Goal: Transaction & Acquisition: Purchase product/service

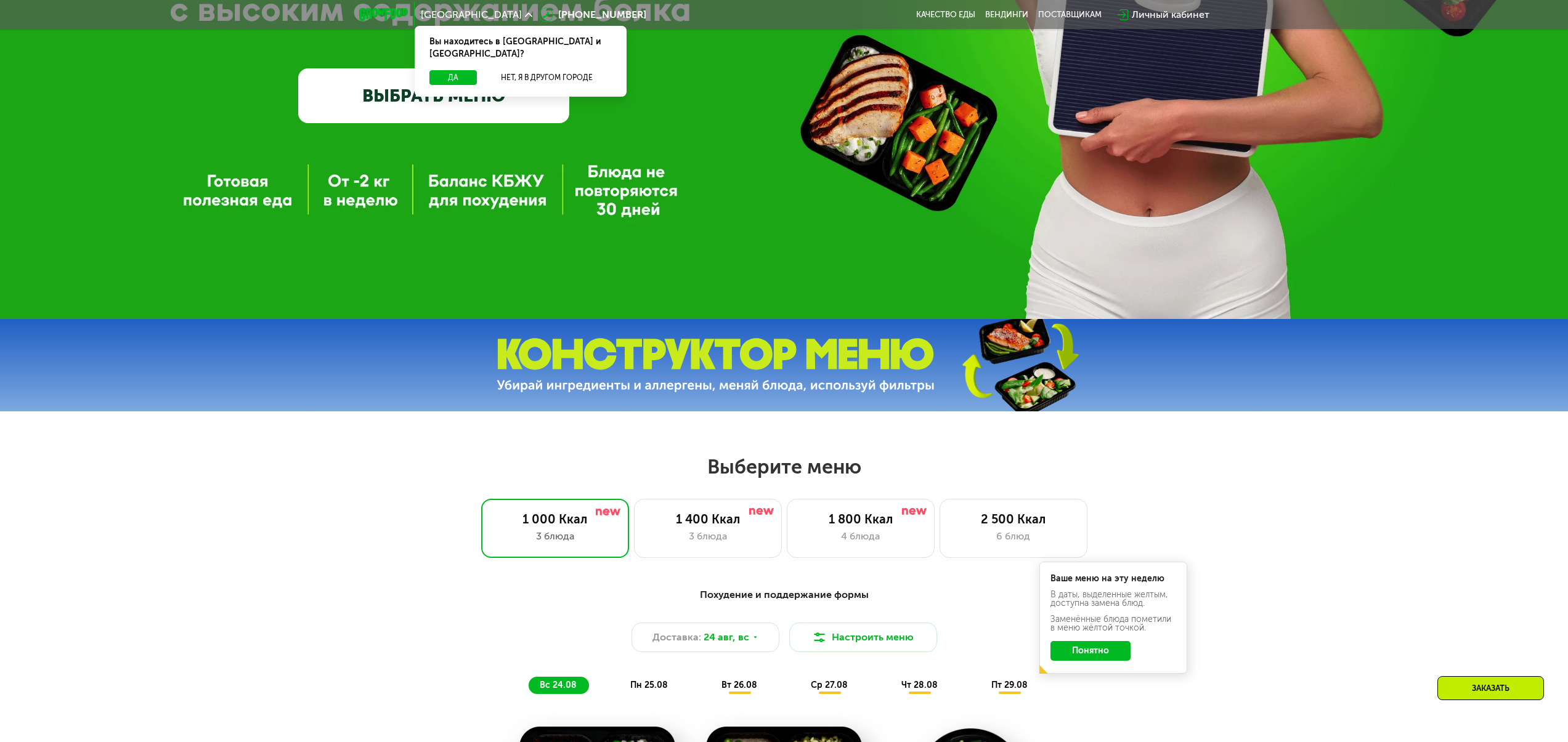
scroll to position [421, 0]
click at [727, 527] on div "1 400 Ккал" at bounding box center [707, 520] width 122 height 15
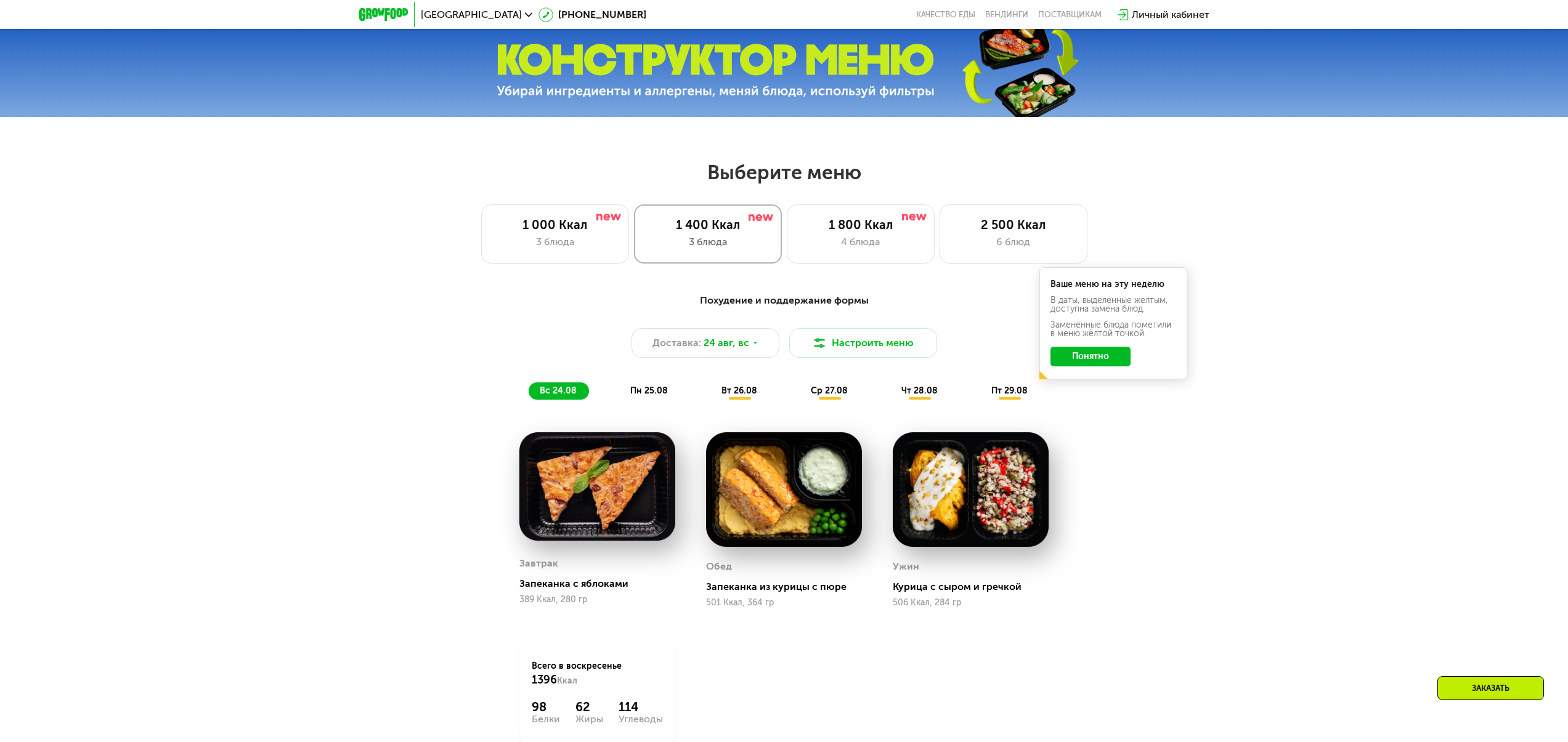
scroll to position [714, 0]
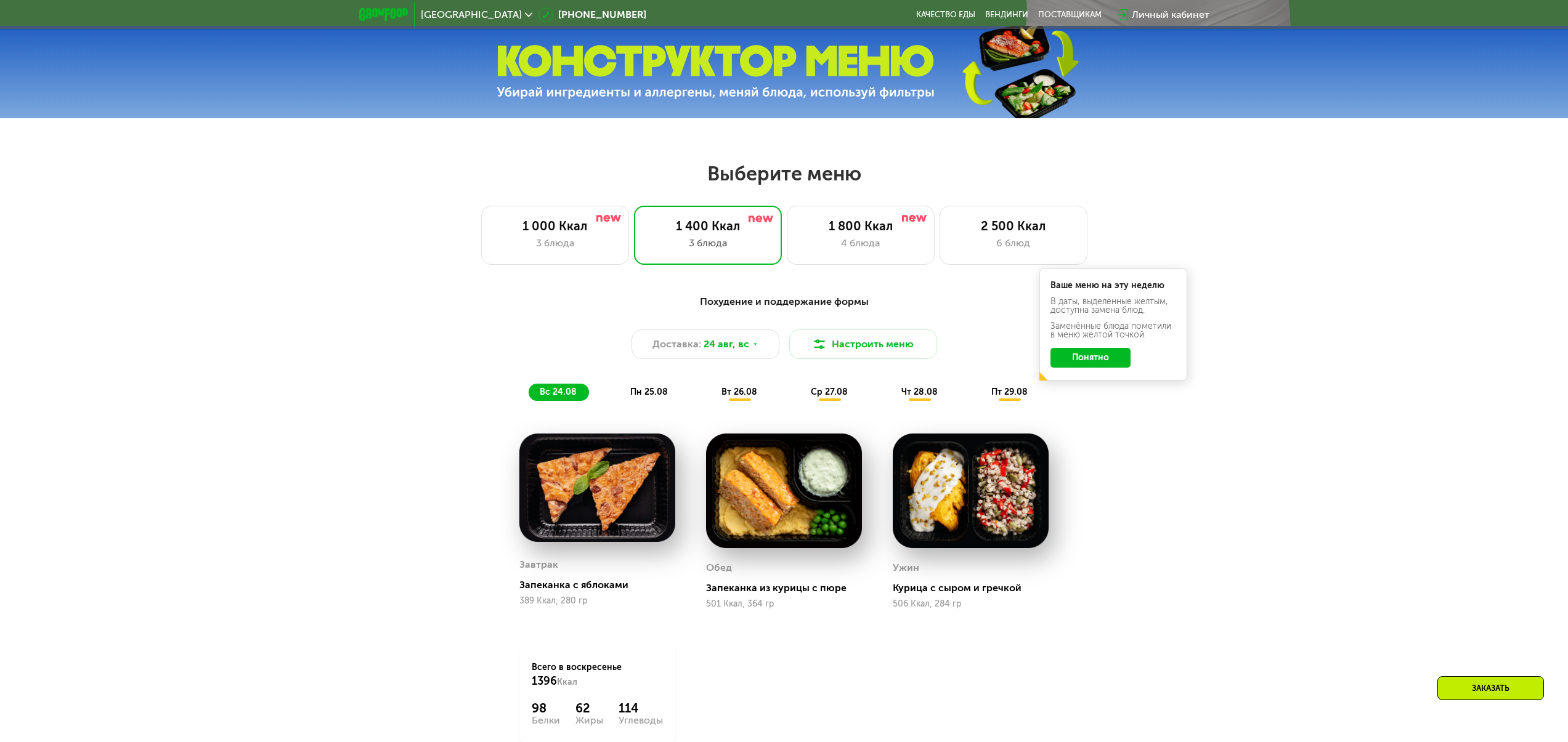
click at [1102, 354] on button "Понятно" at bounding box center [1090, 357] width 80 height 20
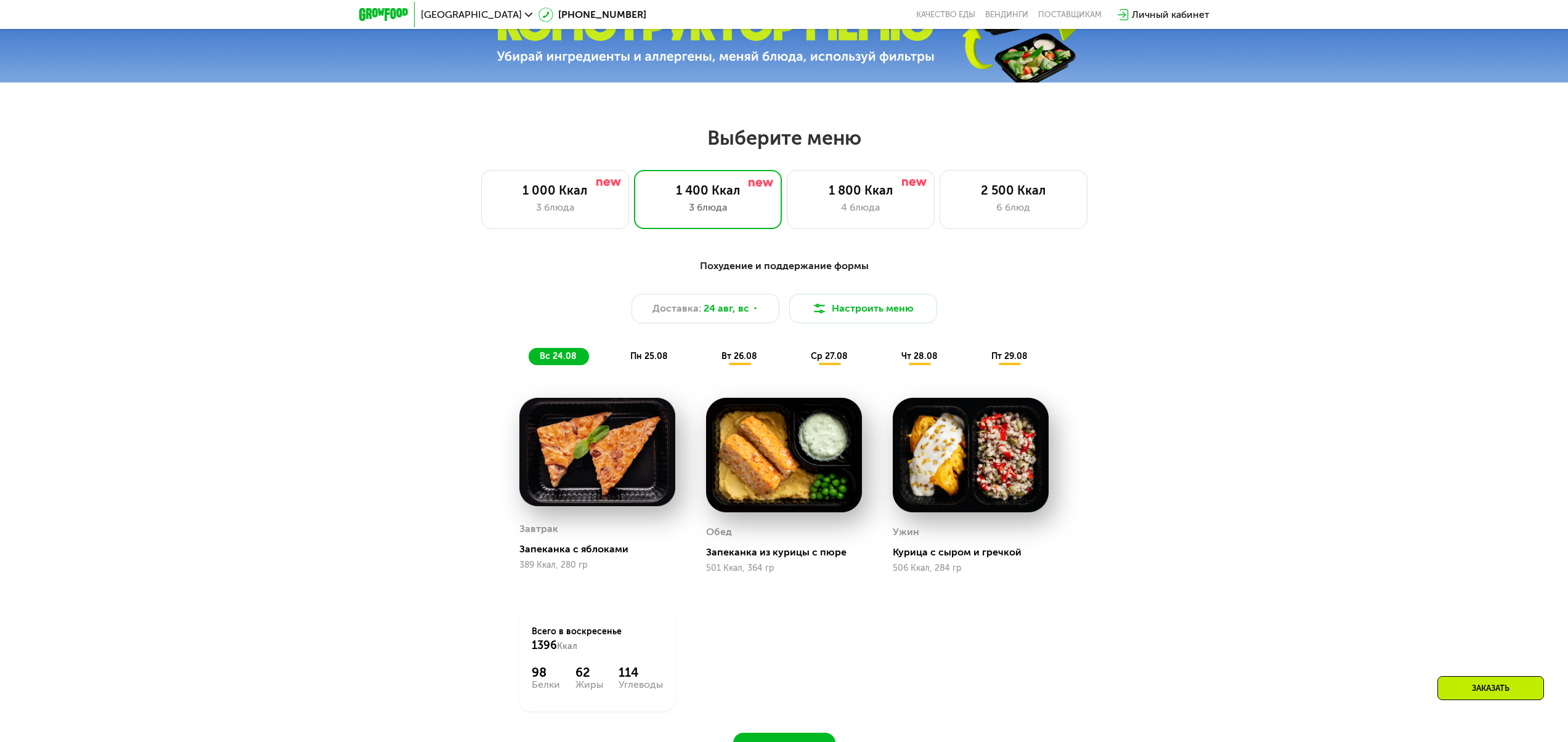
scroll to position [749, 0]
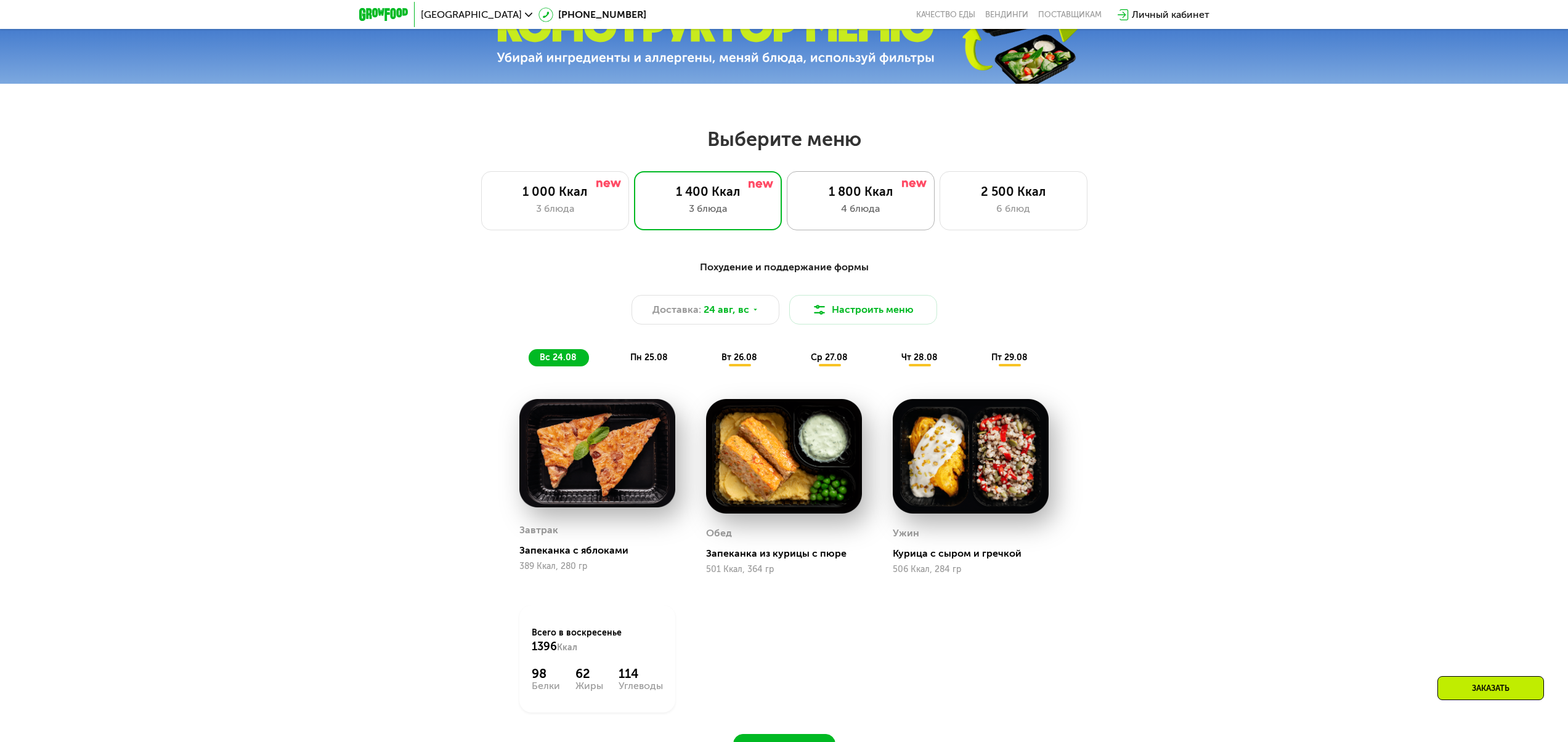
click at [847, 216] on div "4 блюда" at bounding box center [861, 208] width 122 height 15
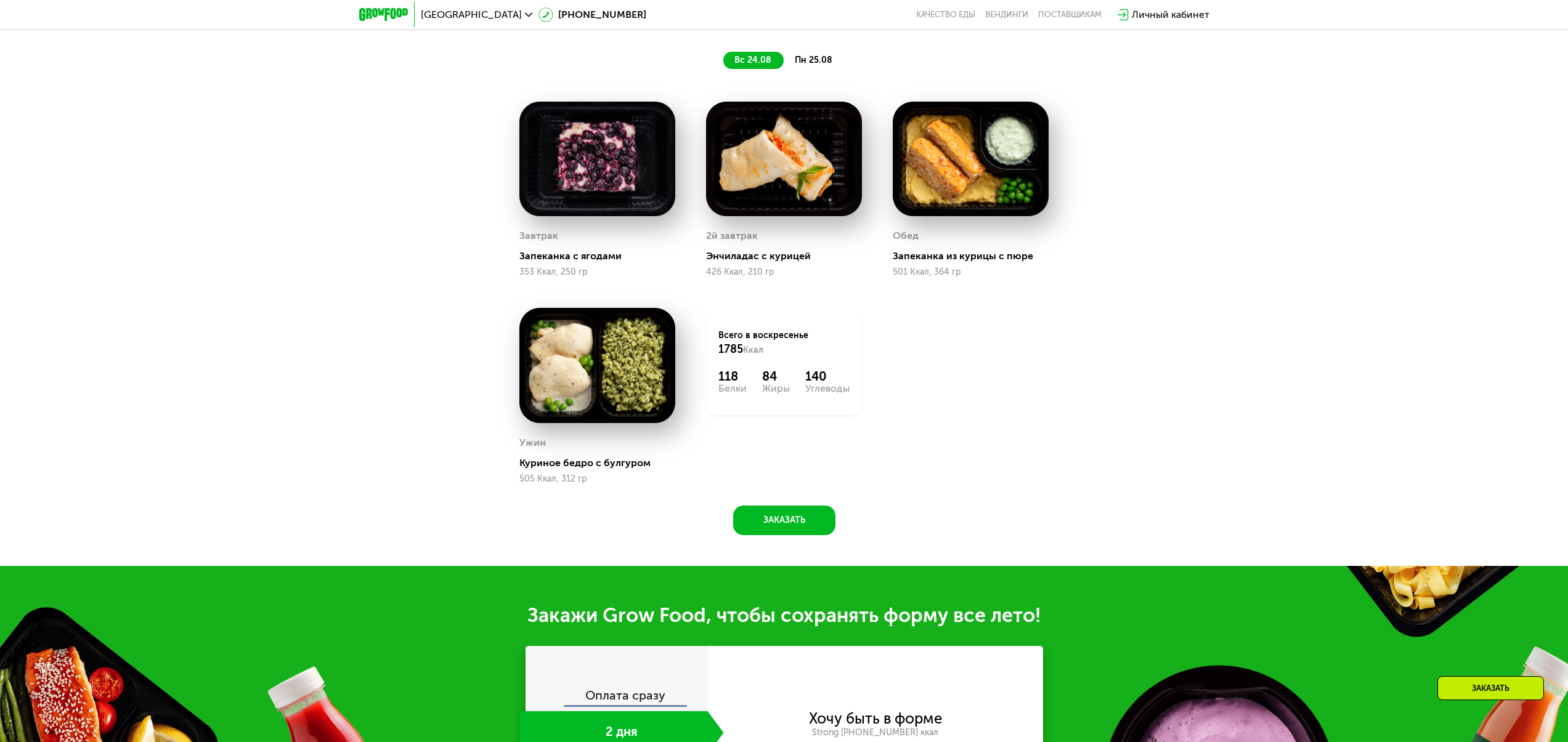
scroll to position [1055, 0]
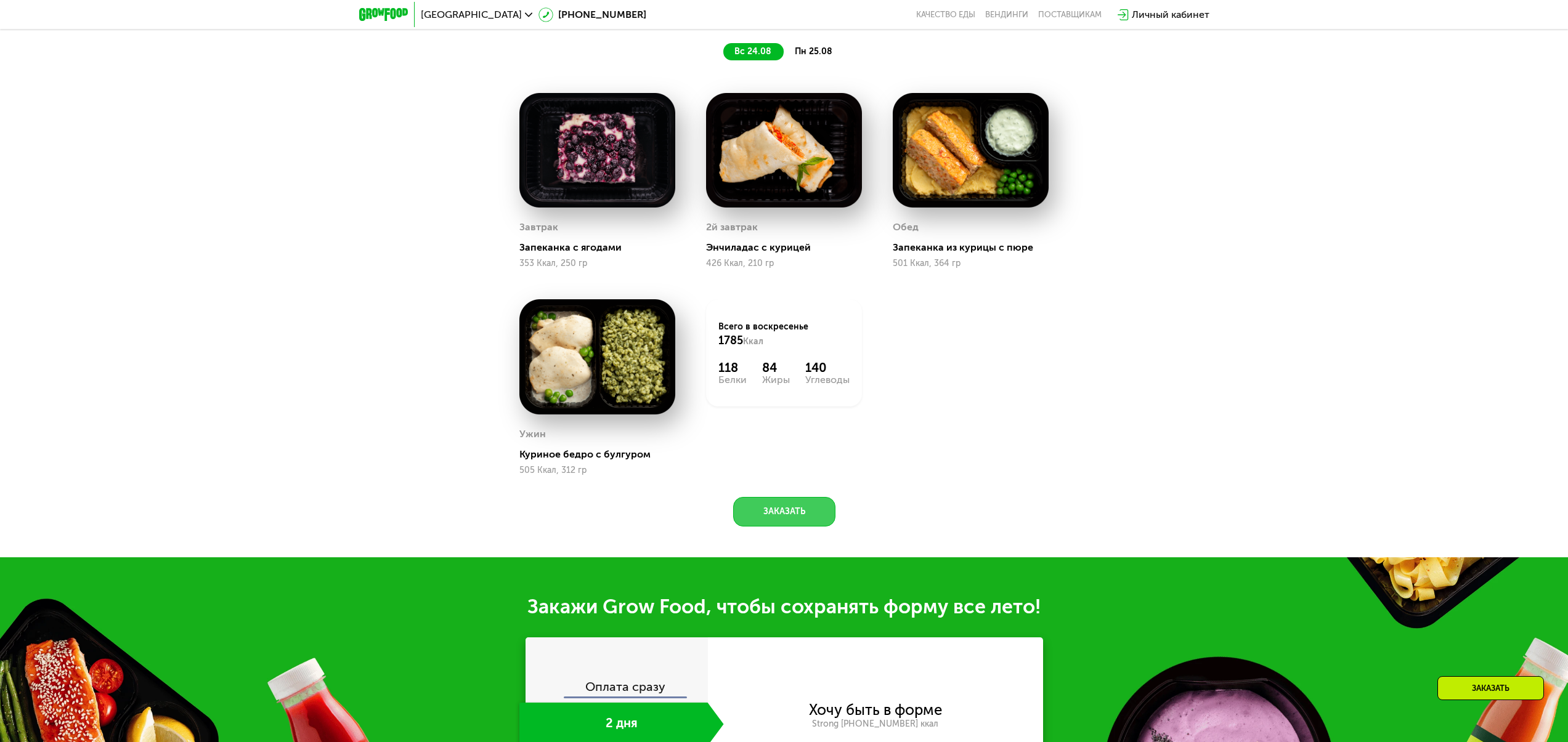
click at [791, 512] on button "Заказать" at bounding box center [784, 511] width 102 height 30
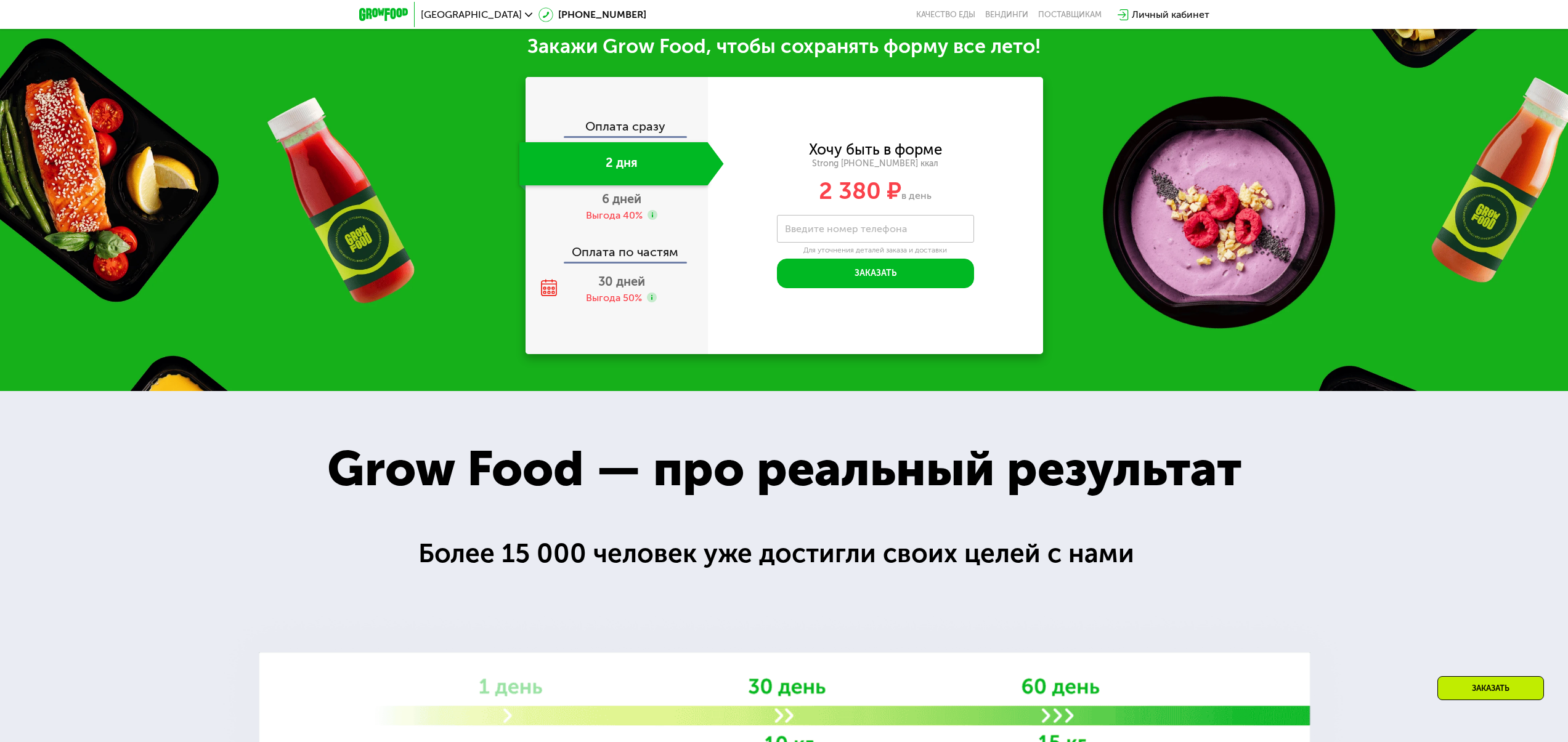
scroll to position [1616, 0]
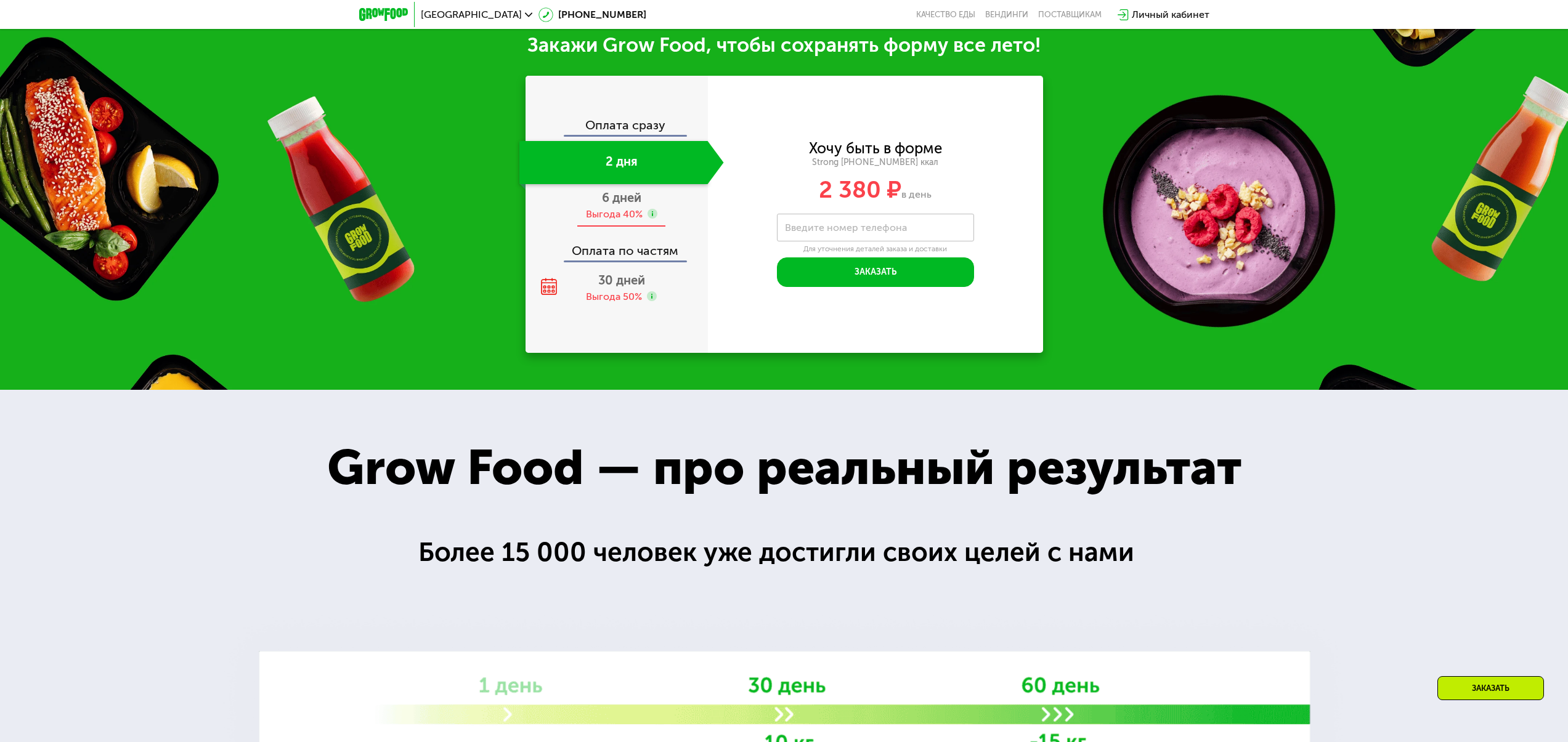
click at [629, 205] on span "6 дней" at bounding box center [622, 197] width 40 height 15
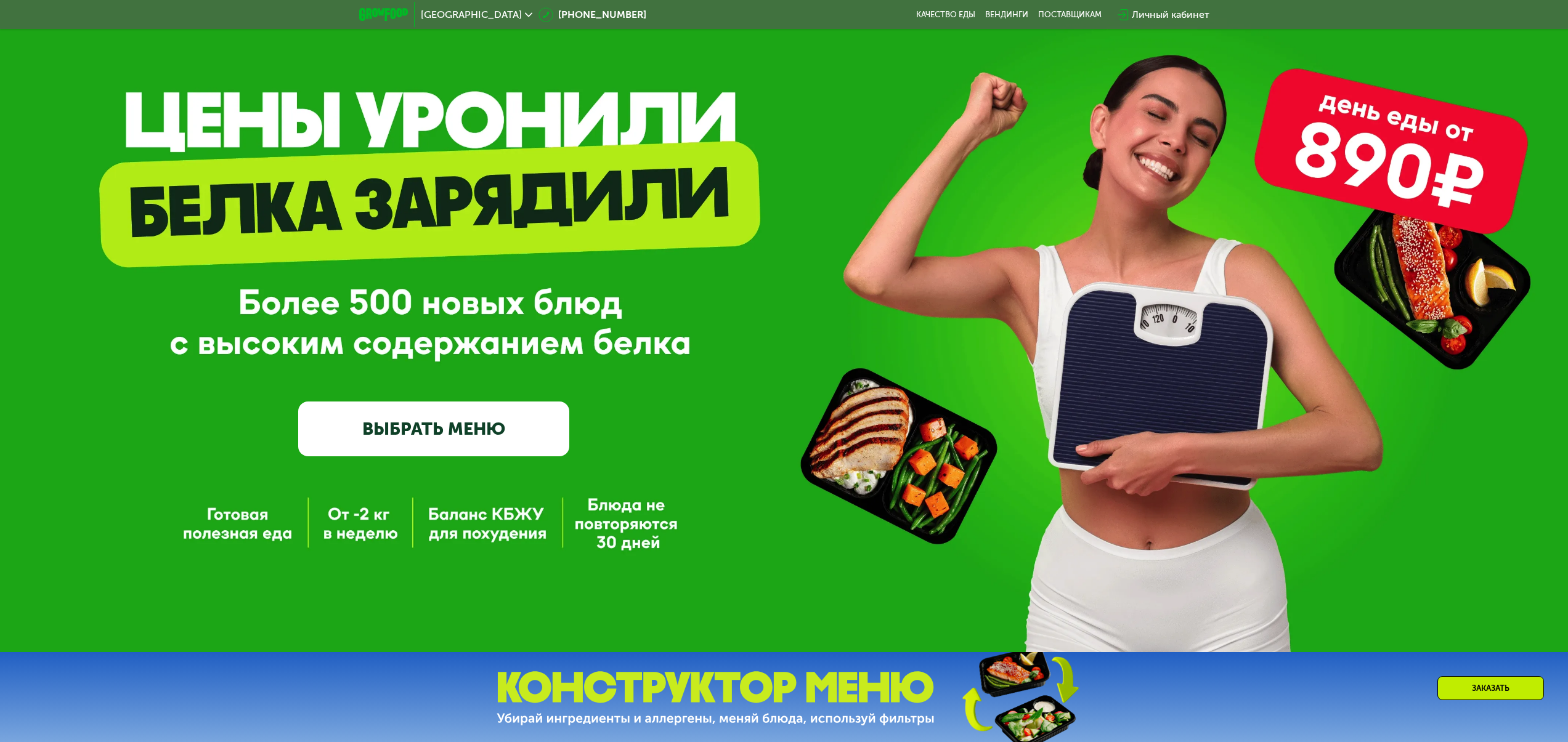
scroll to position [89, 0]
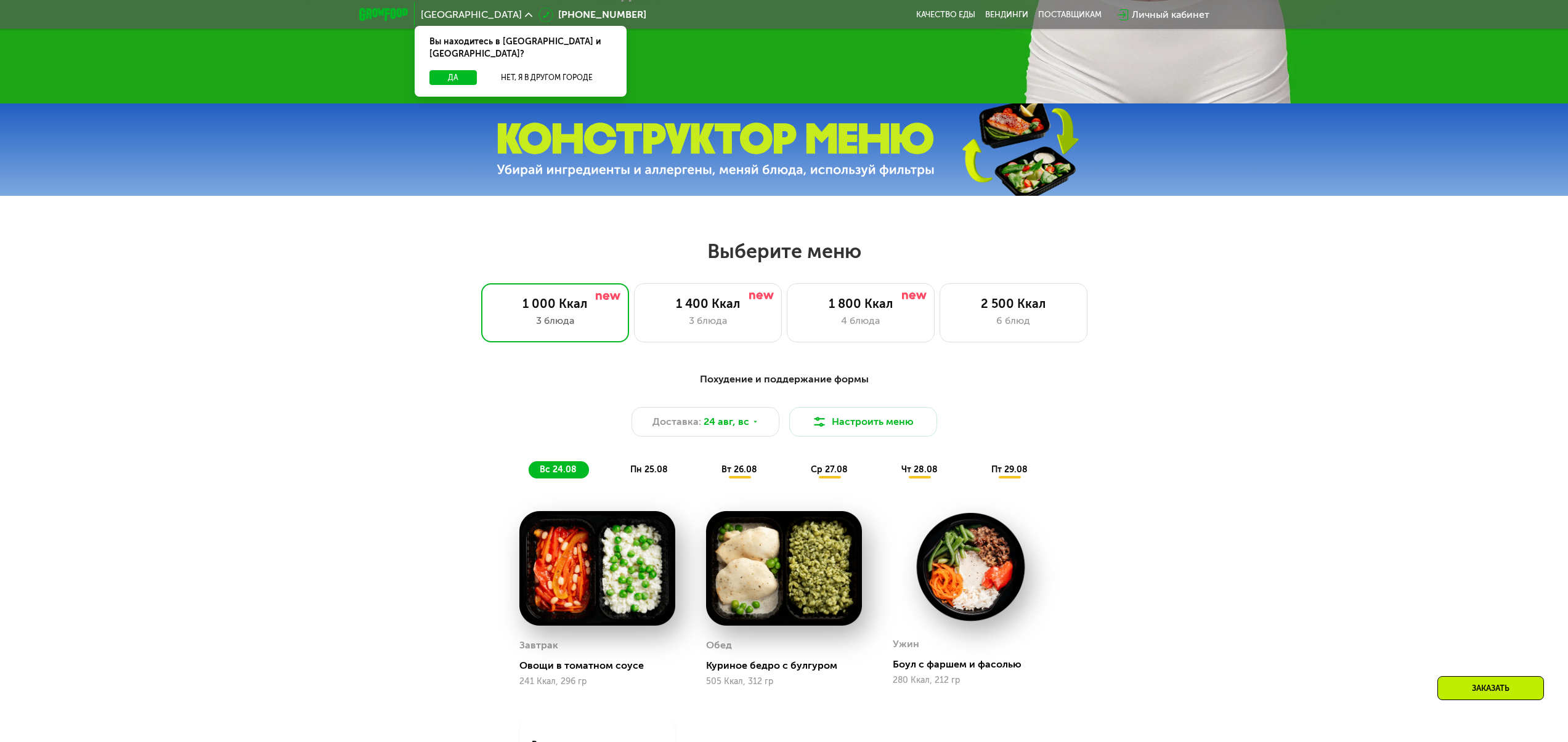
scroll to position [615, 0]
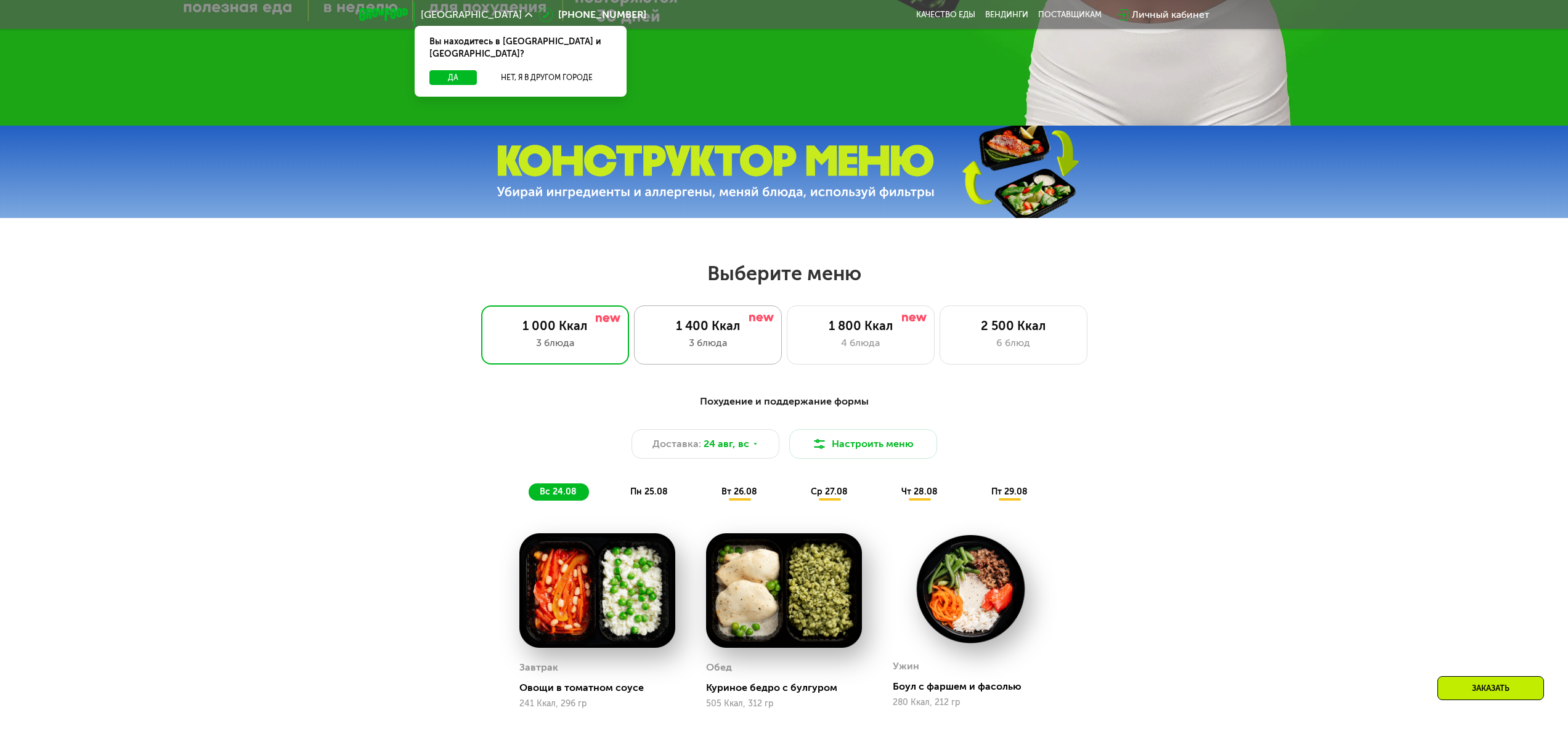
click at [692, 326] on div "1 400 Ккал" at bounding box center [707, 326] width 122 height 15
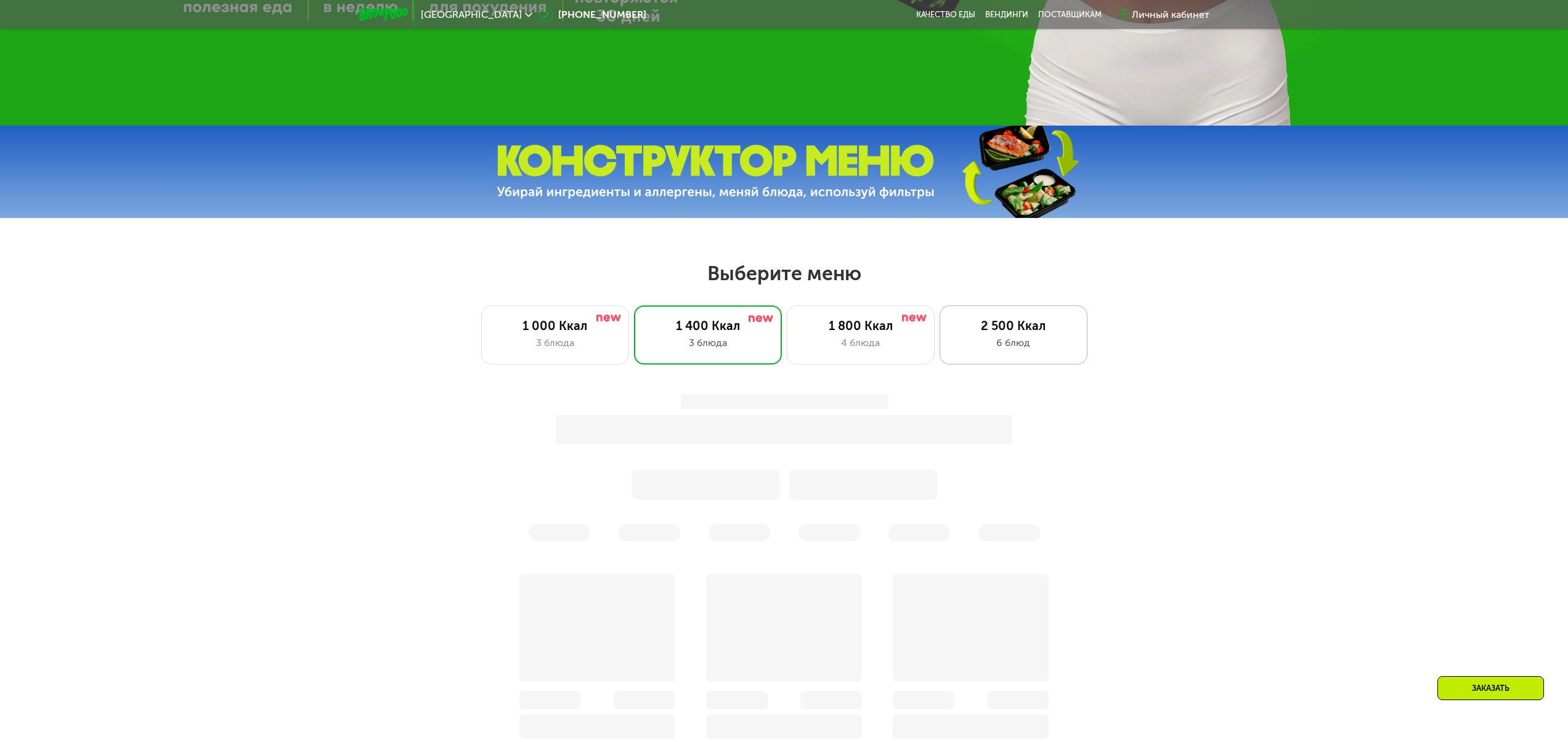
click at [1004, 333] on div "2 500 Ккал" at bounding box center [1013, 326] width 122 height 15
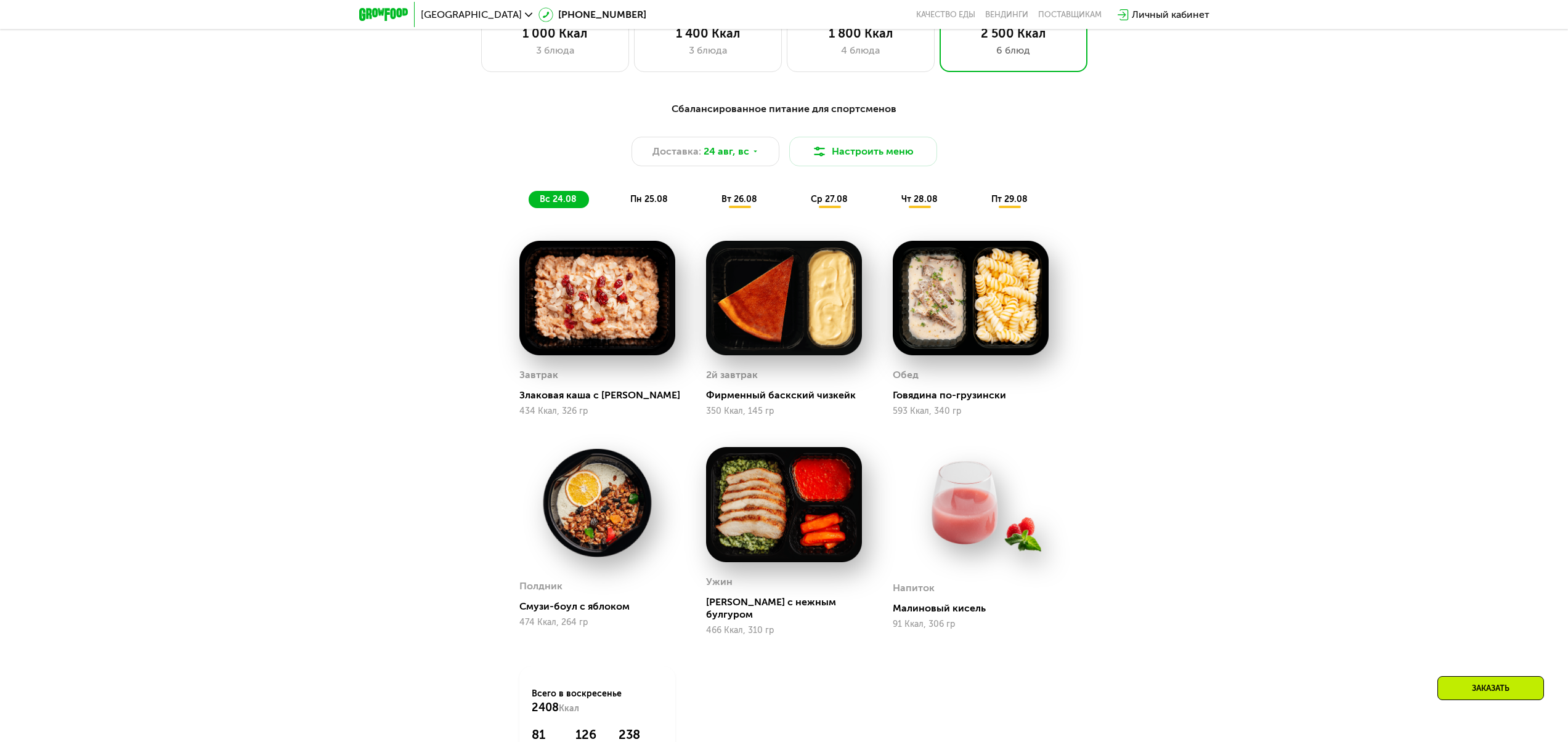
scroll to position [911, 0]
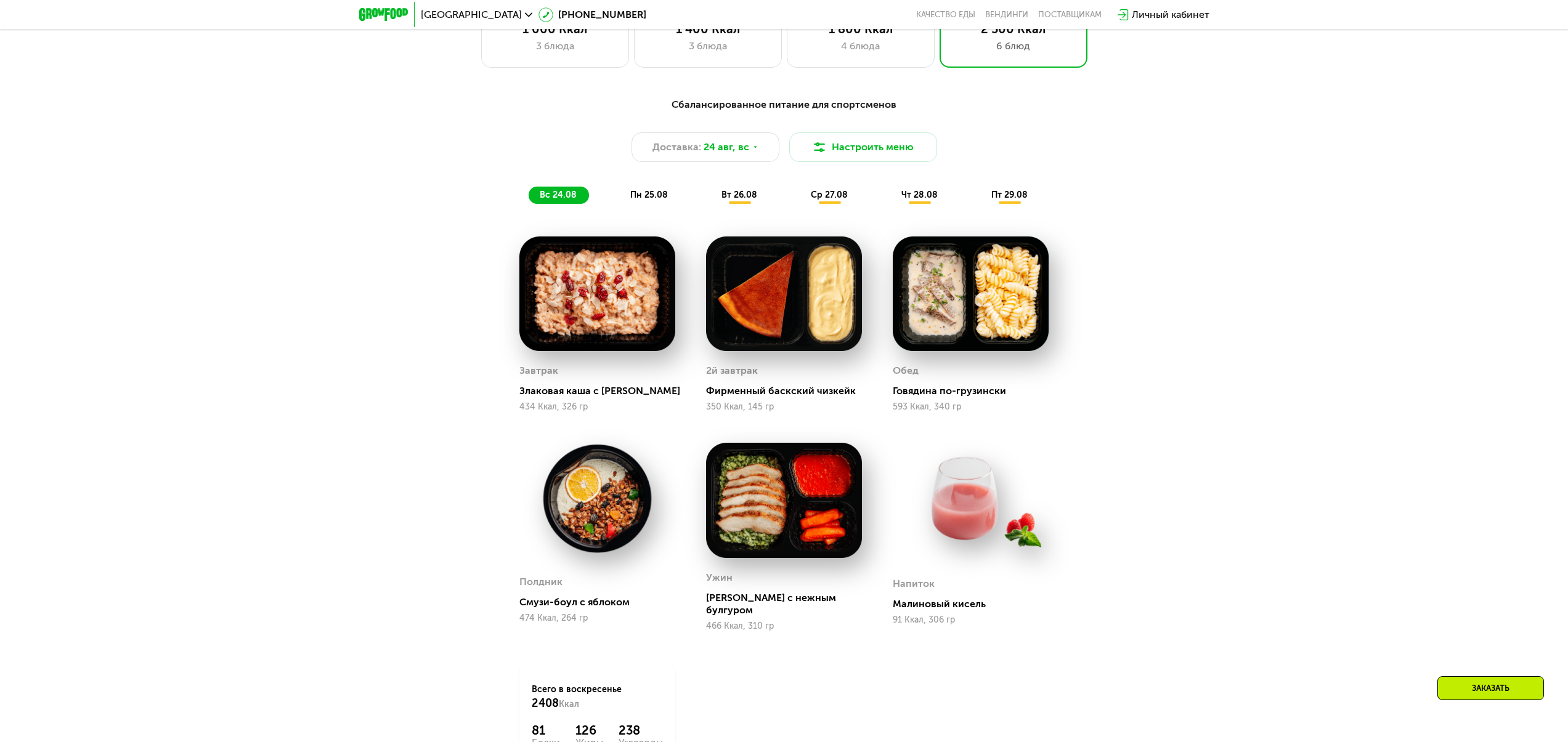
click at [657, 199] on span "пн 25.08" at bounding box center [649, 195] width 38 height 11
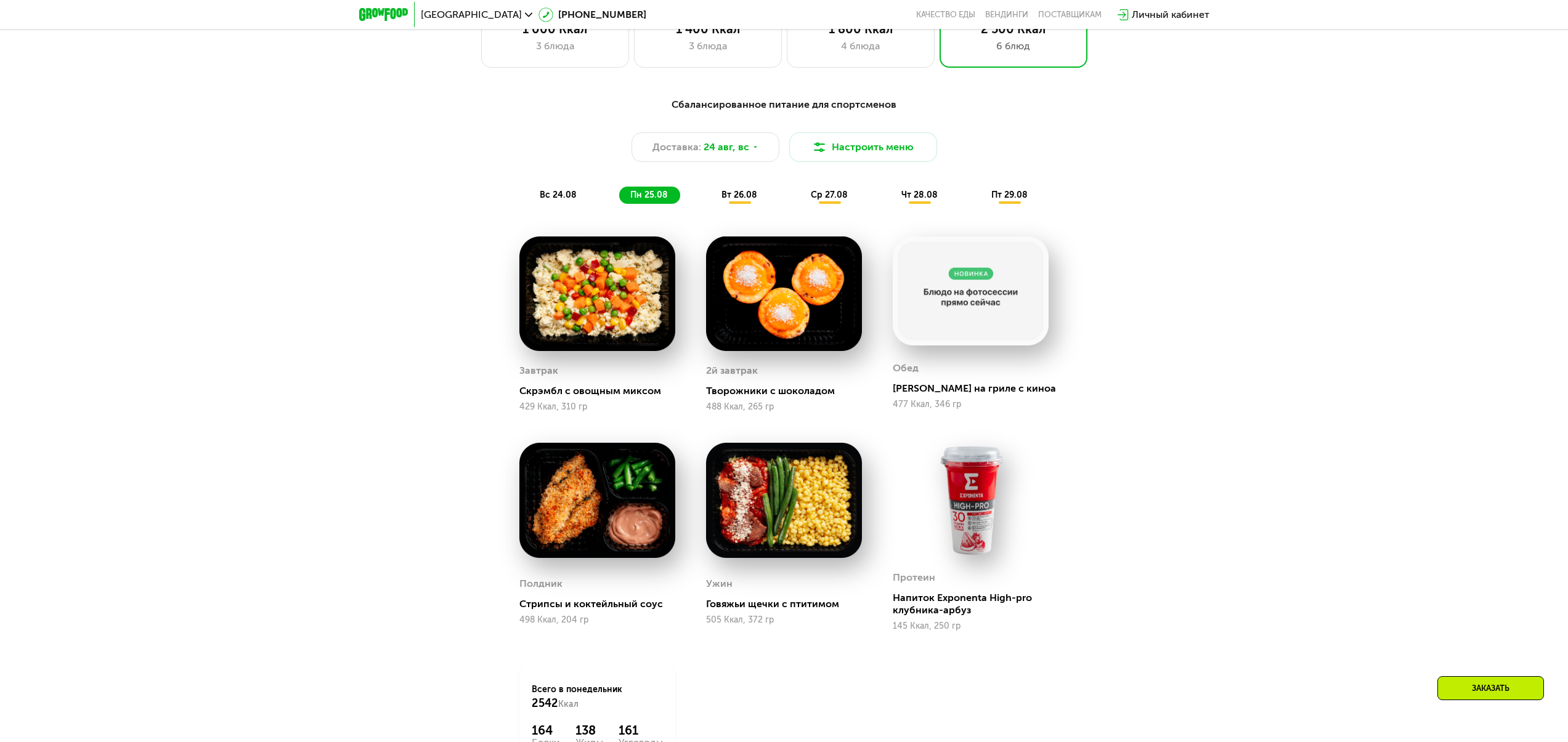
click at [570, 196] on span "вс 24.08" at bounding box center [558, 195] width 37 height 11
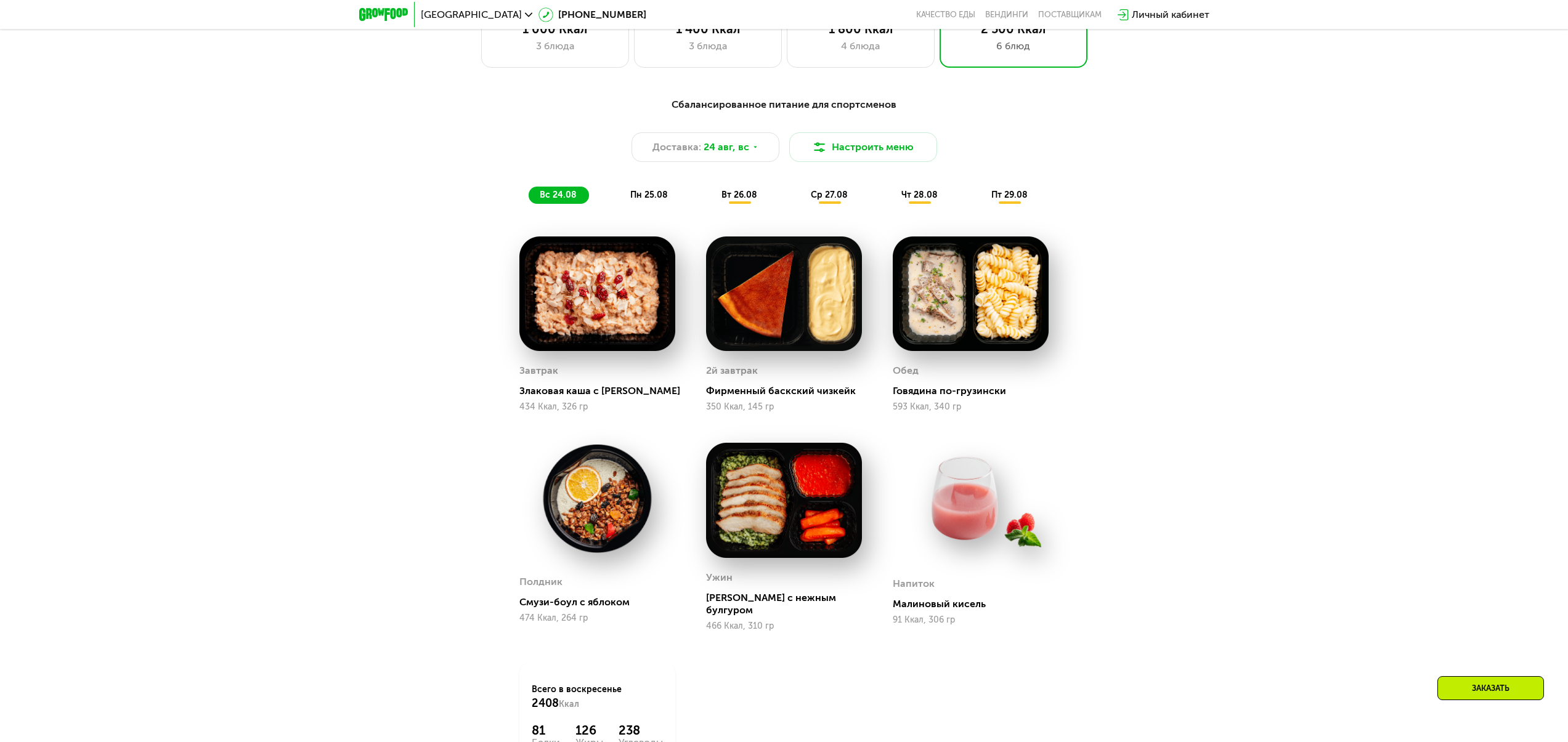
click at [1016, 197] on span "пт 29.08" at bounding box center [1009, 195] width 36 height 11
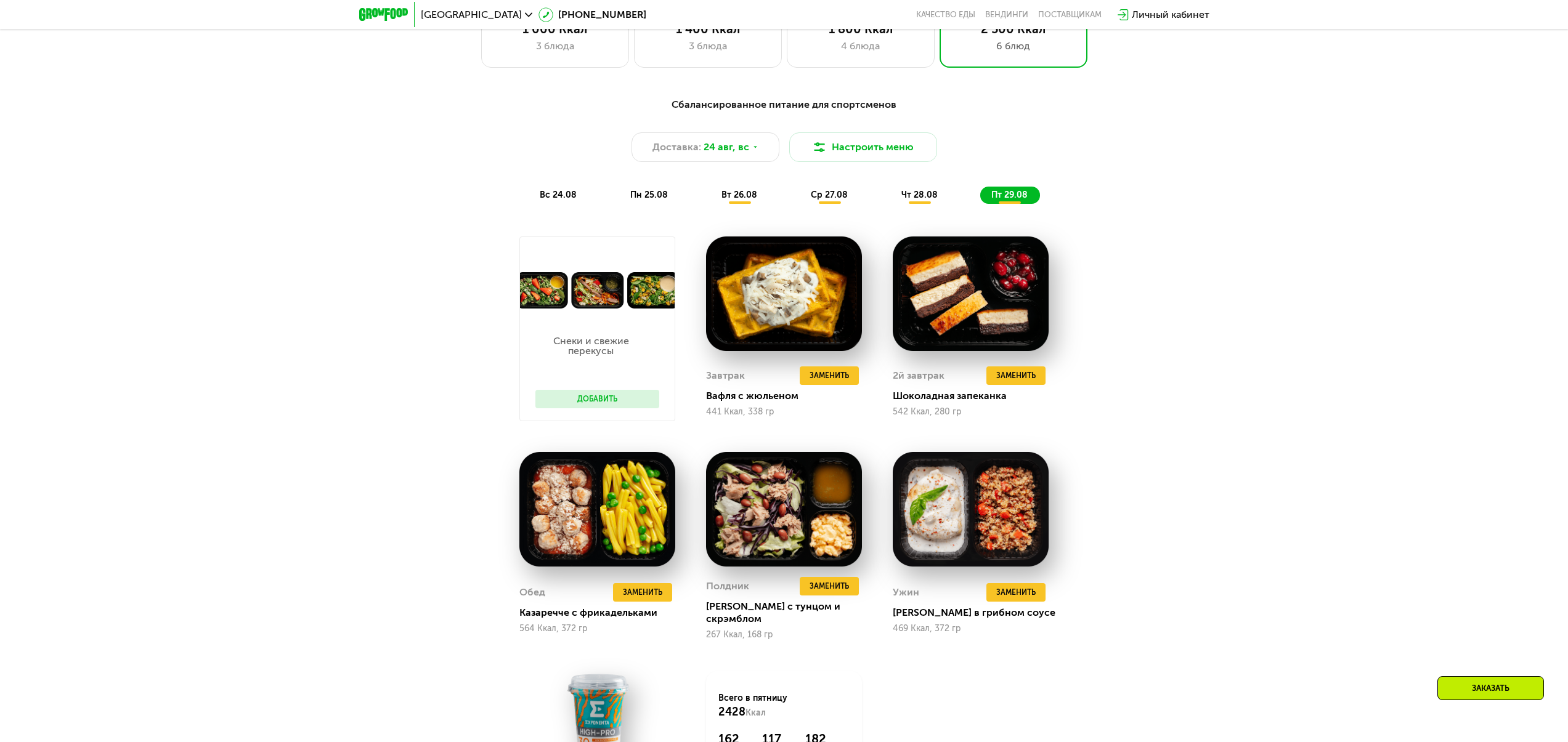
click at [619, 191] on div "вс 24.08" at bounding box center [649, 195] width 61 height 17
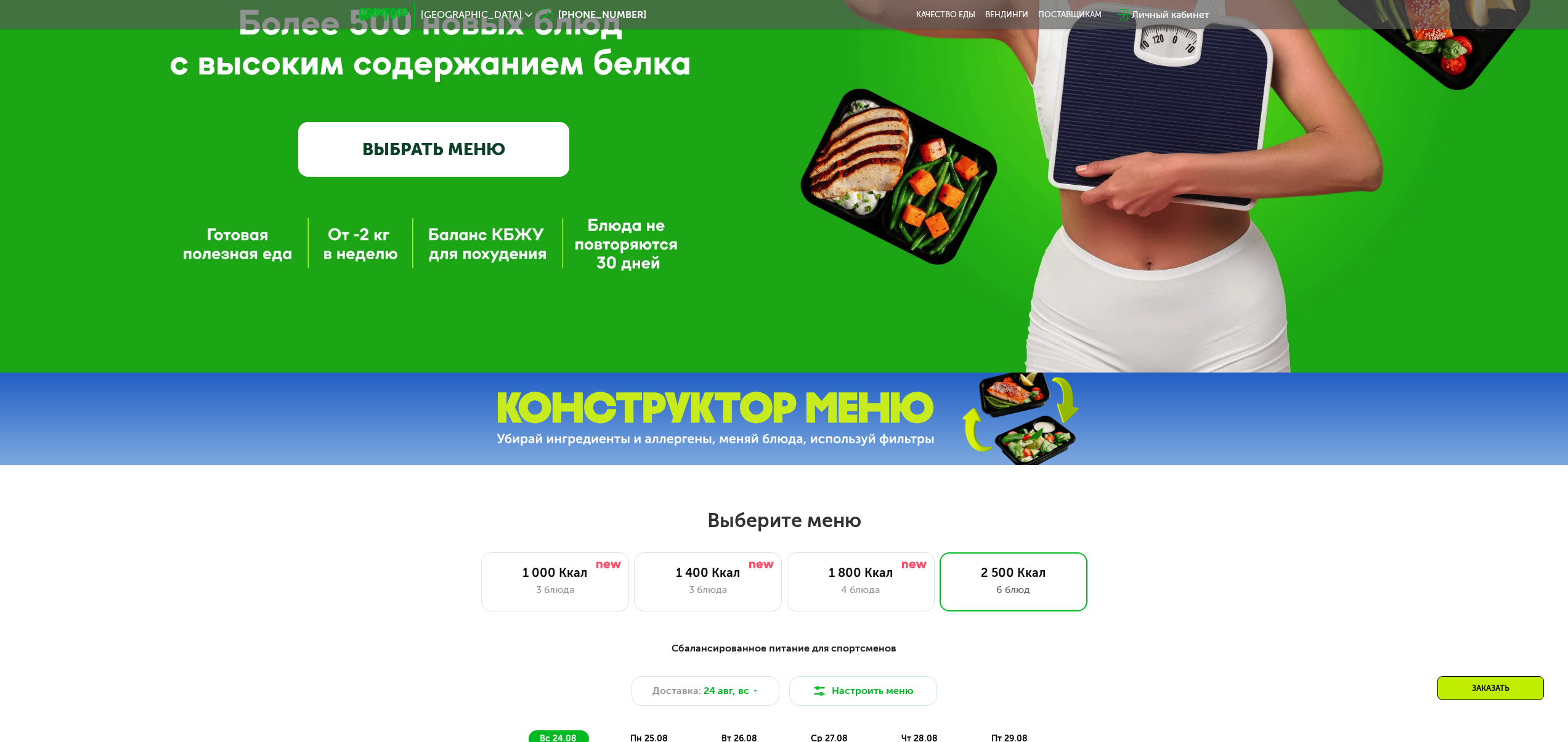
scroll to position [367, 0]
click at [593, 595] on div "3 блюда" at bounding box center [555, 590] width 122 height 15
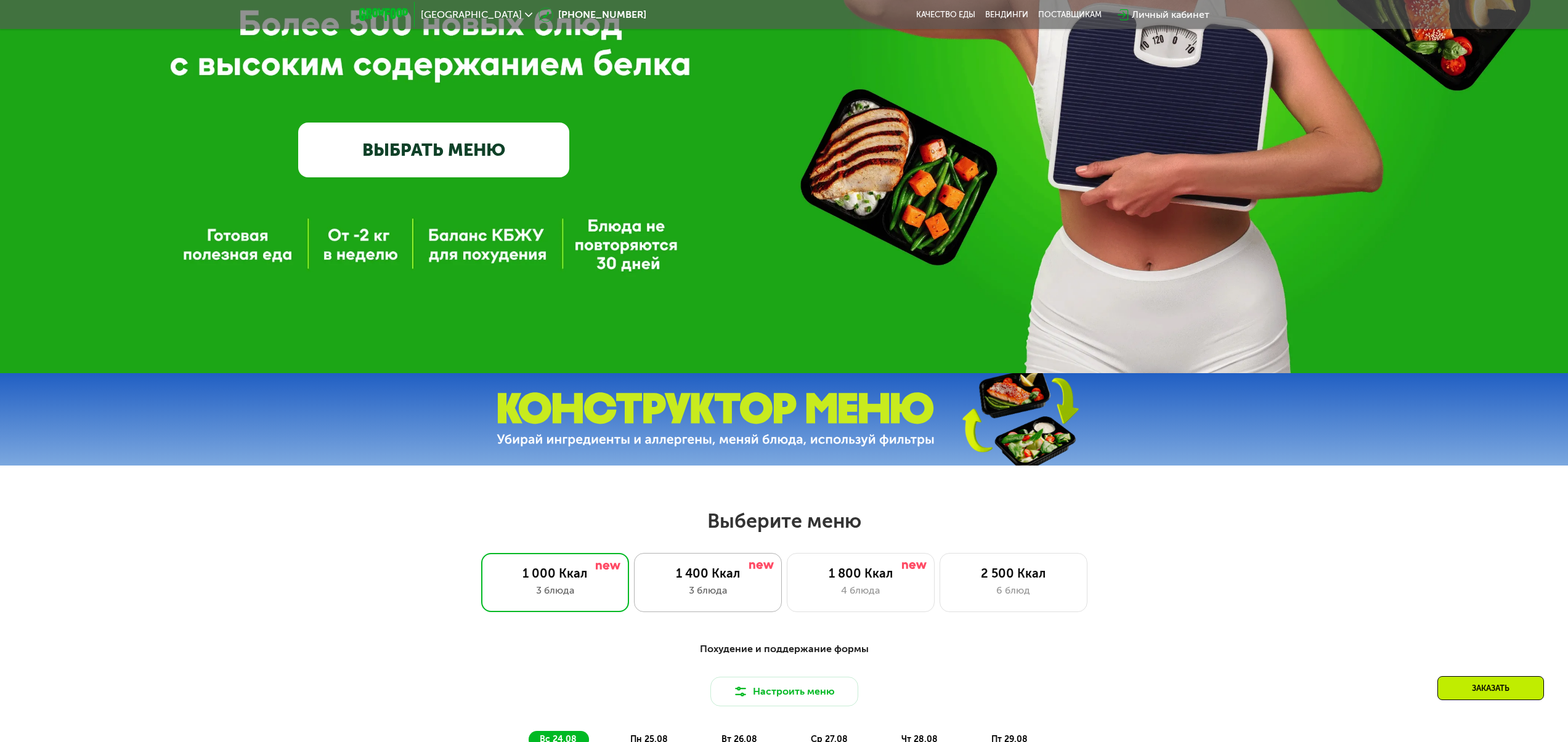
click at [680, 589] on div "3 блюда" at bounding box center [707, 590] width 122 height 15
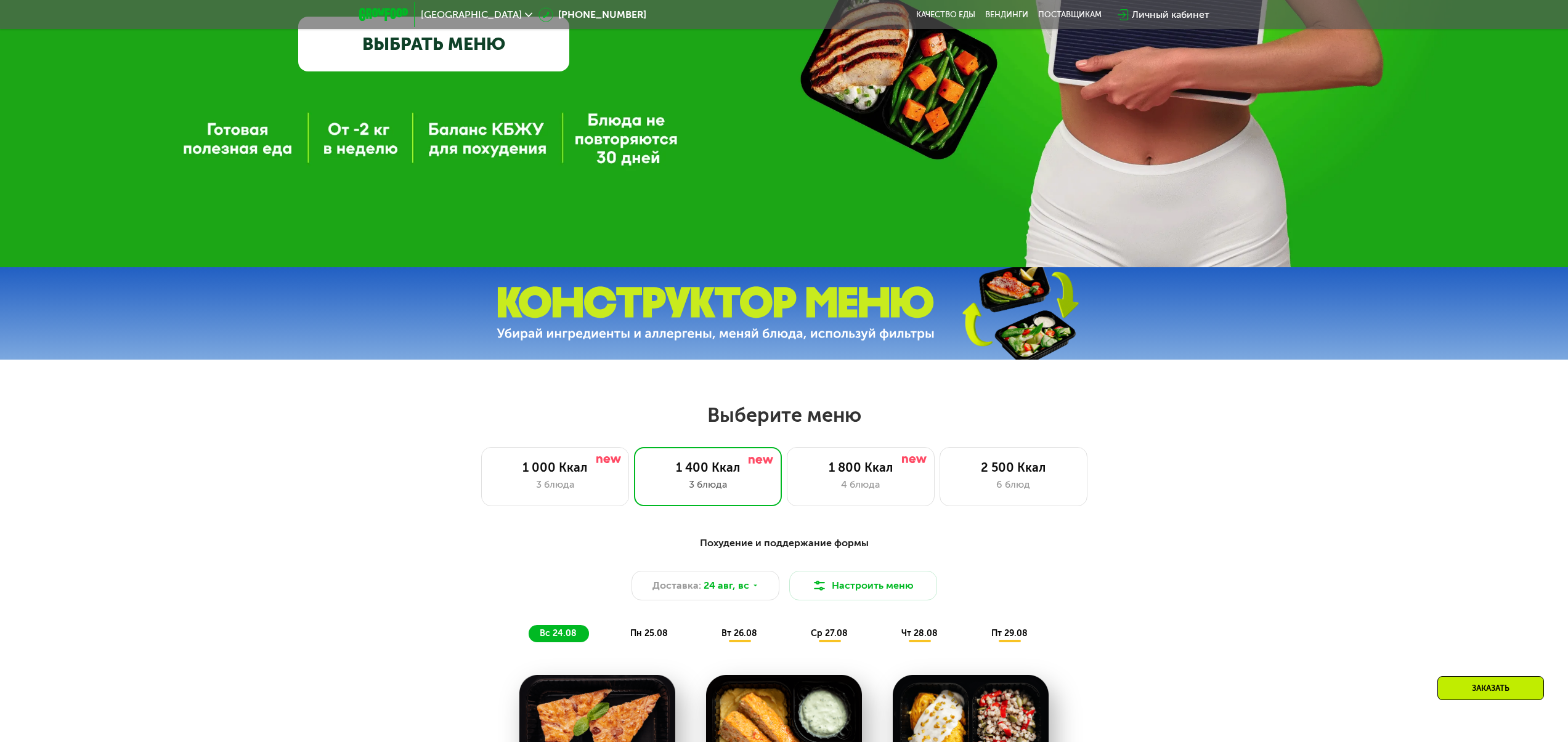
scroll to position [489, 0]
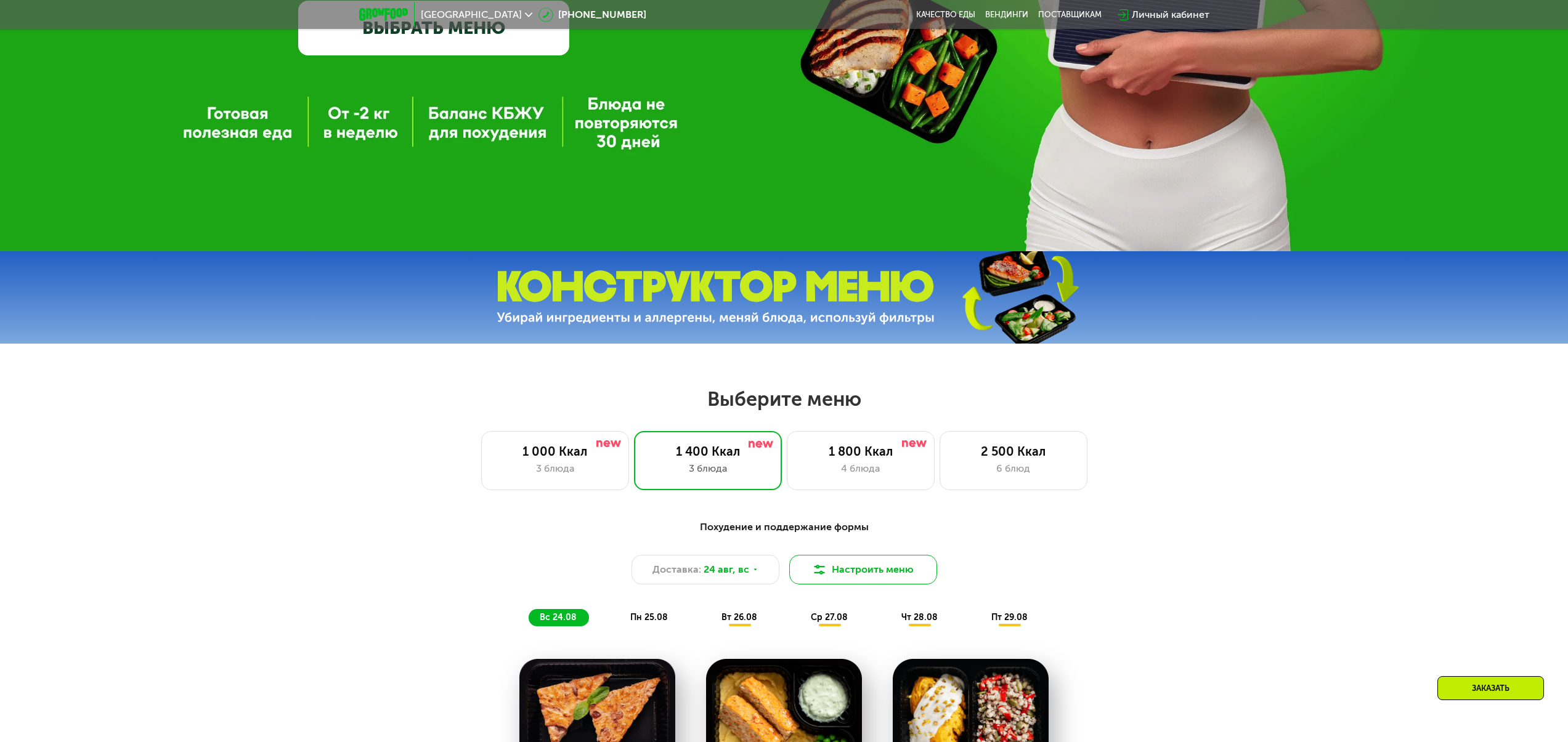
click at [832, 571] on button "Настроить меню" at bounding box center [863, 569] width 148 height 30
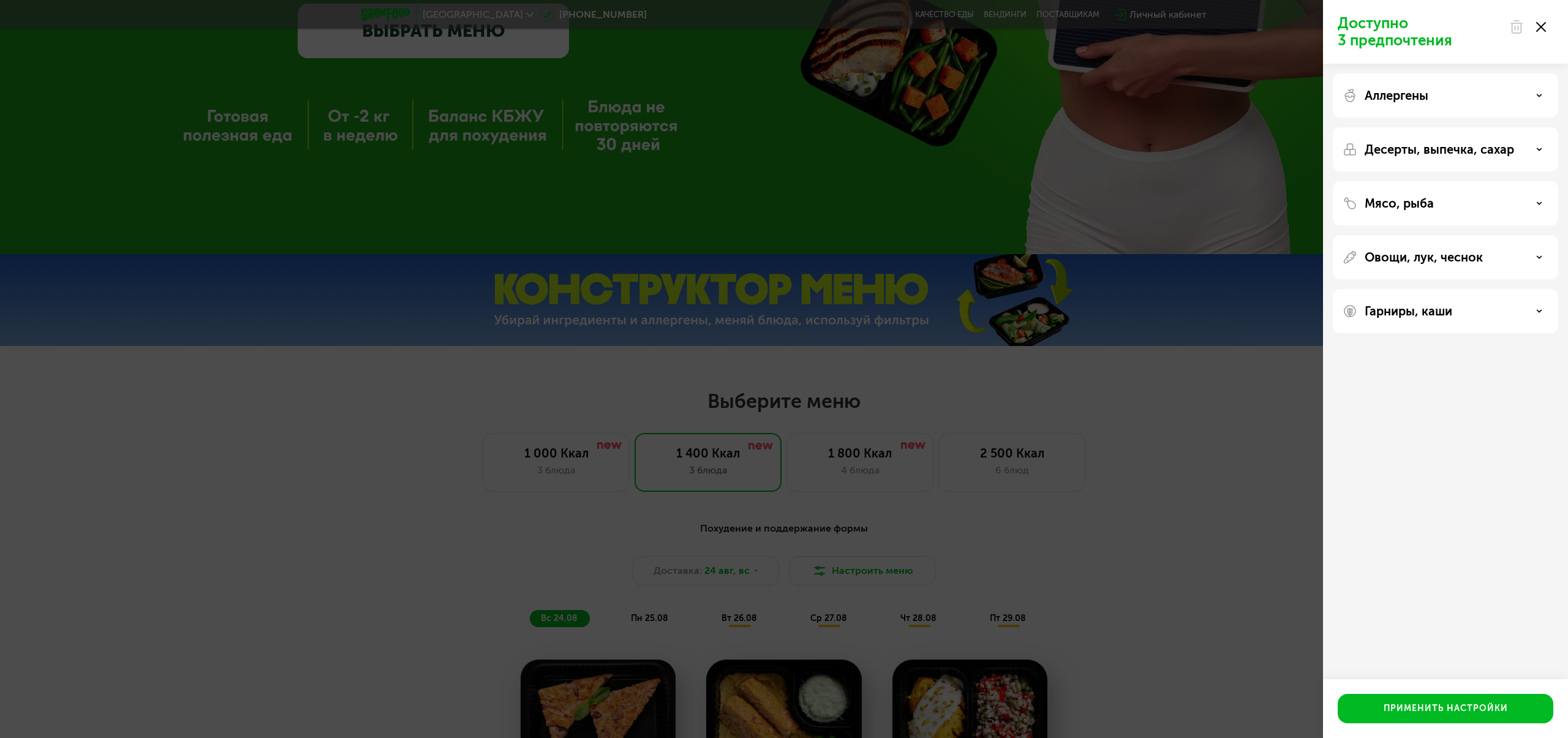
click at [1489, 147] on p "Десерты, выпечка, сахар" at bounding box center [1439, 150] width 150 height 14
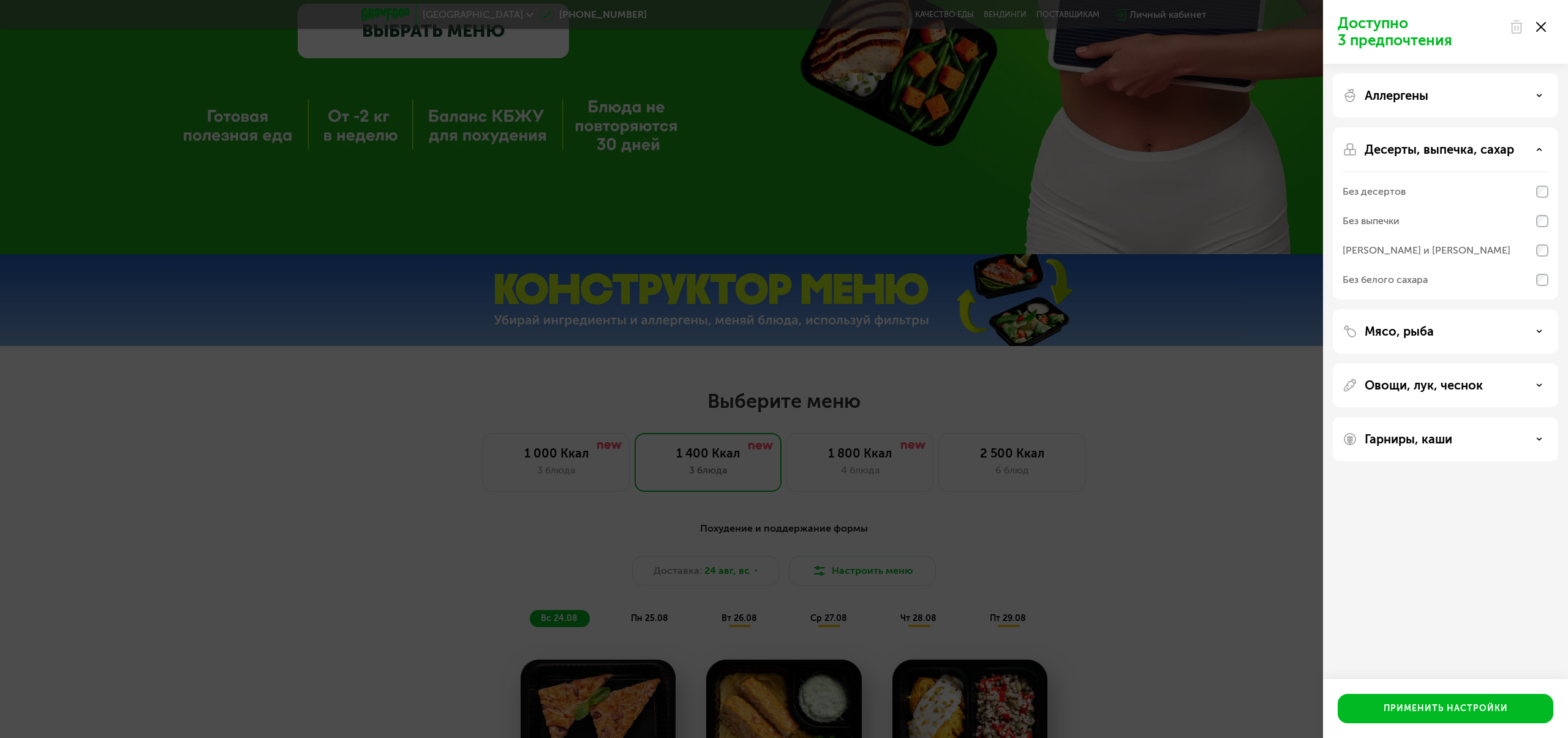
click at [1231, 467] on div "Доступно 3 предпочтения Аллергены Десерты, выпечка, сахар Без десертов Без выпе…" at bounding box center [784, 369] width 1568 height 738
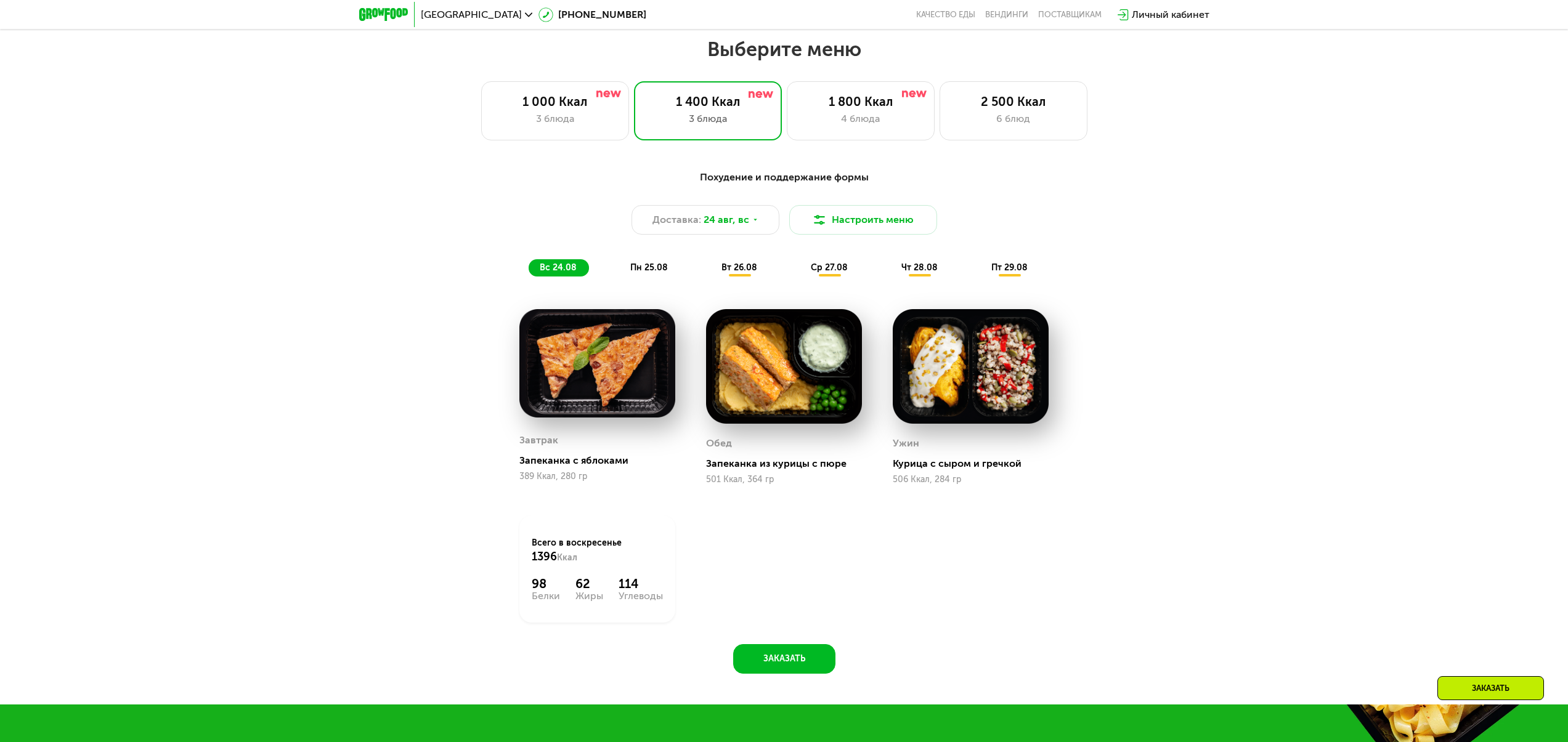
scroll to position [836, 0]
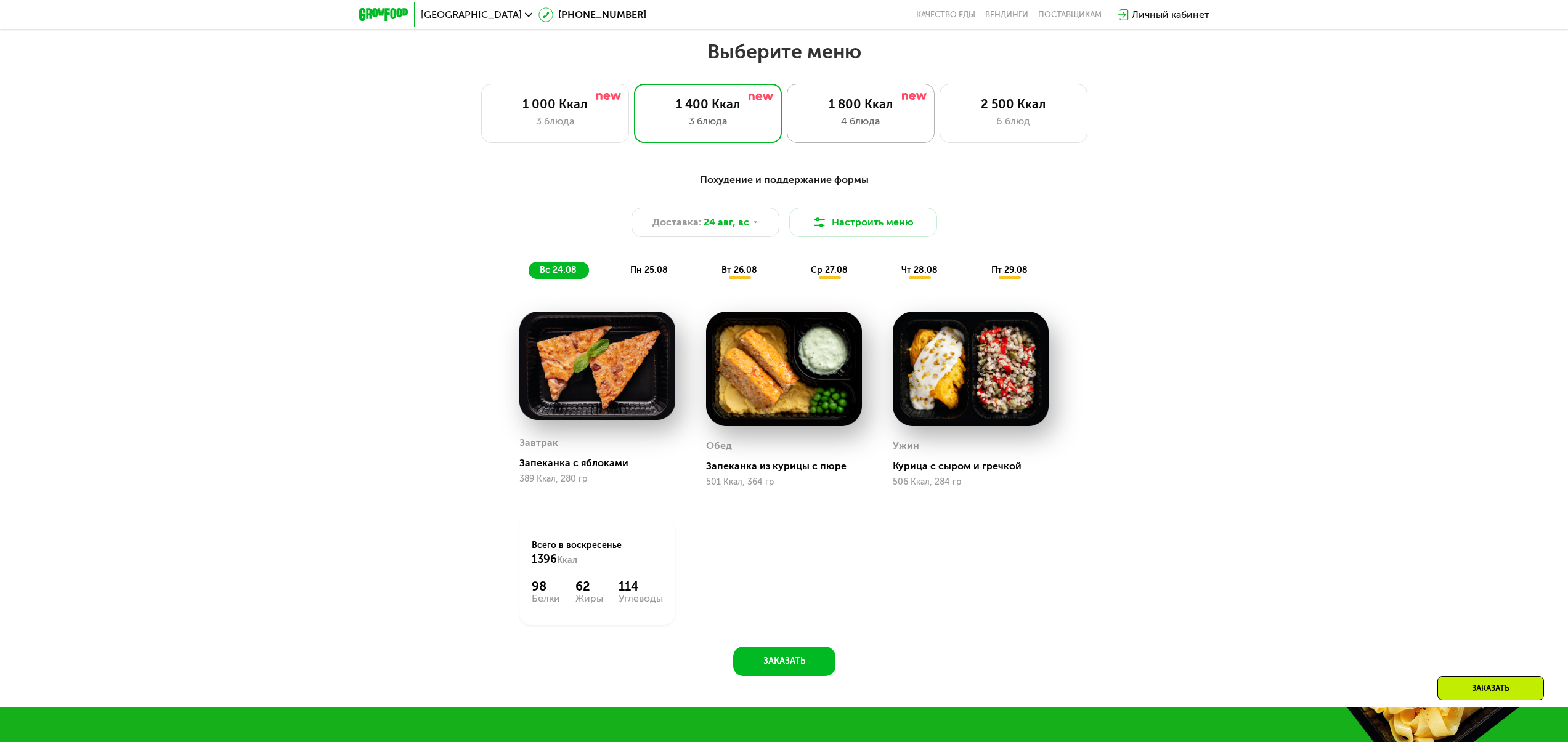
click at [939, 137] on div "1 800 Ккал 4 блюда" at bounding box center [1013, 113] width 148 height 59
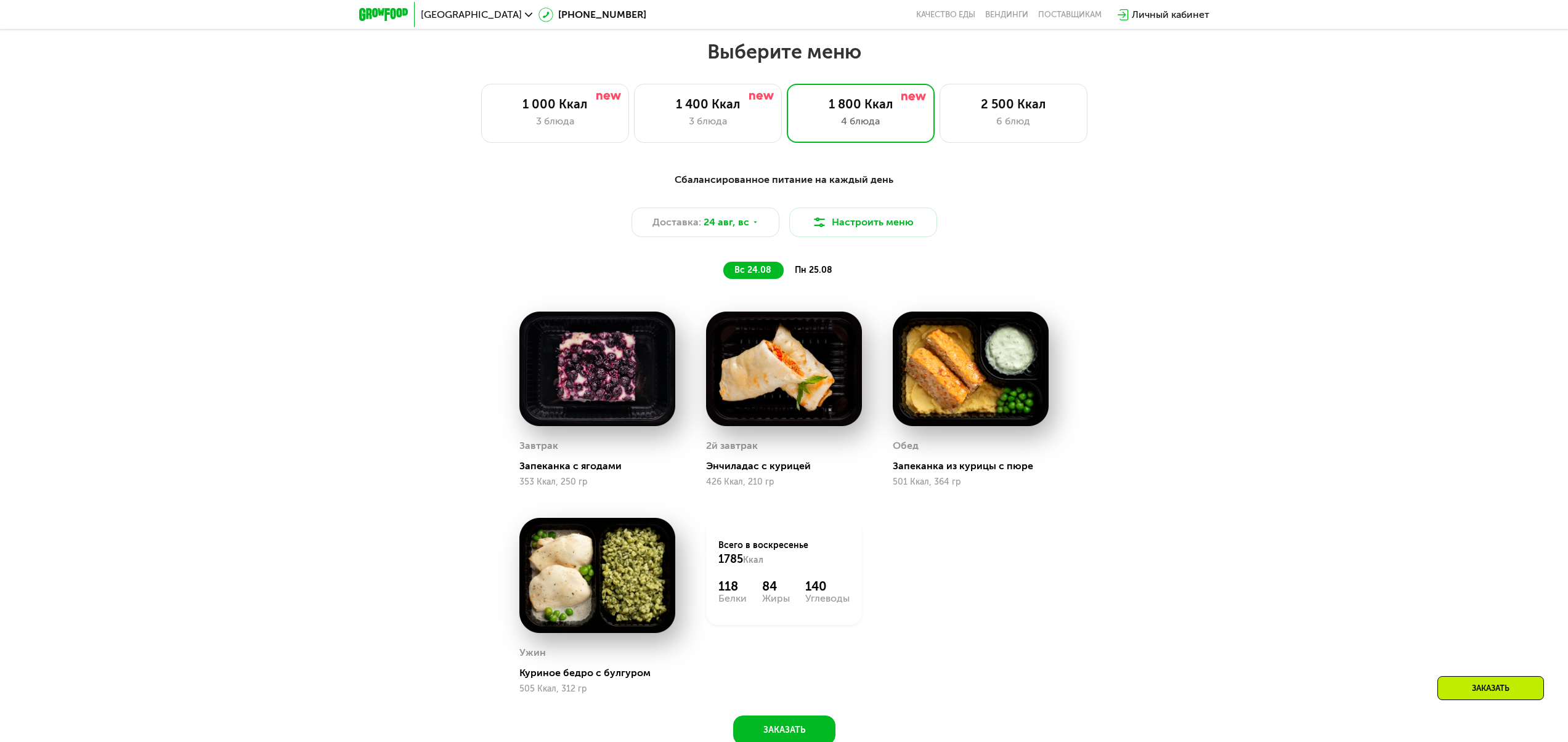
click at [577, 423] on img at bounding box center [597, 369] width 156 height 115
click at [585, 382] on img at bounding box center [597, 369] width 156 height 115
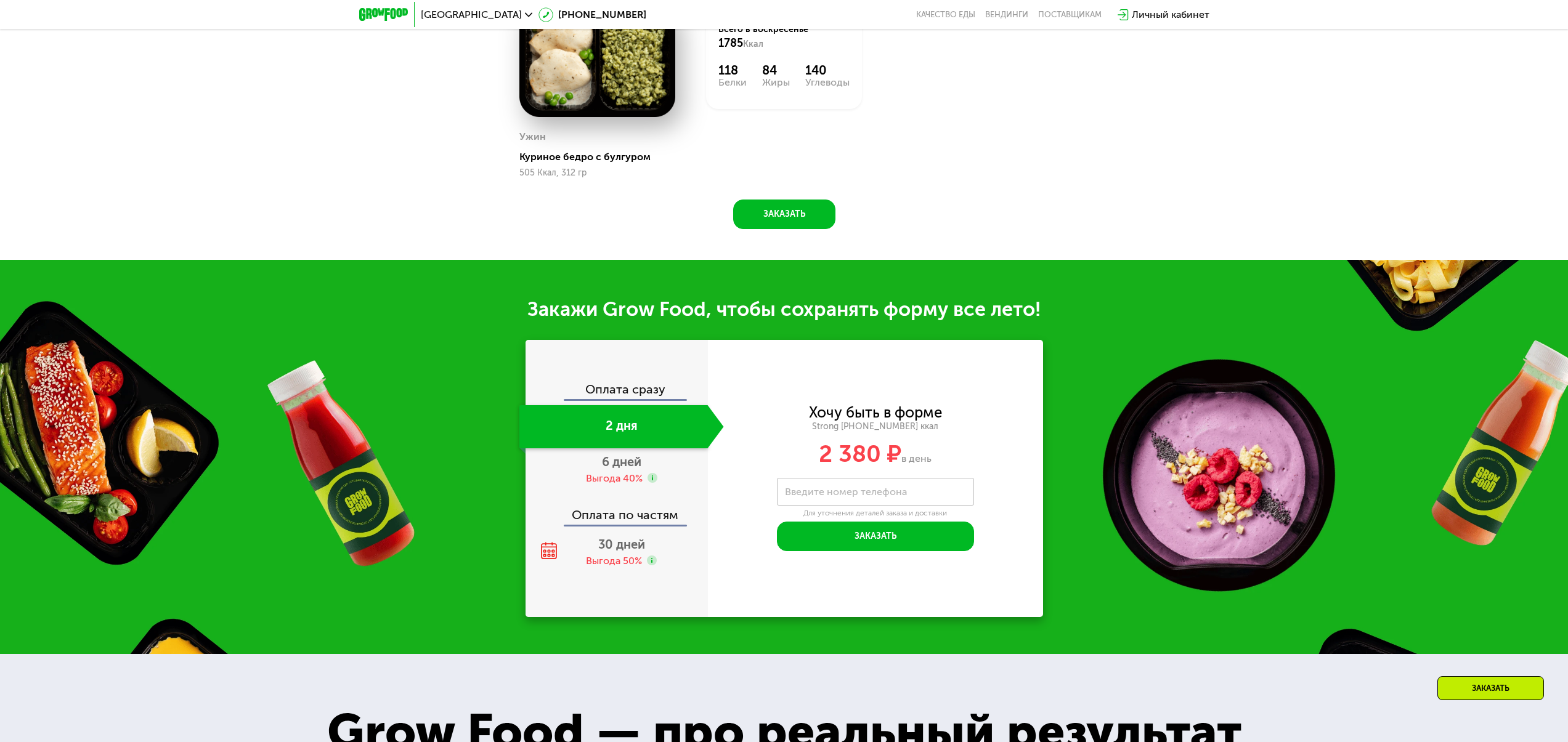
scroll to position [1384, 0]
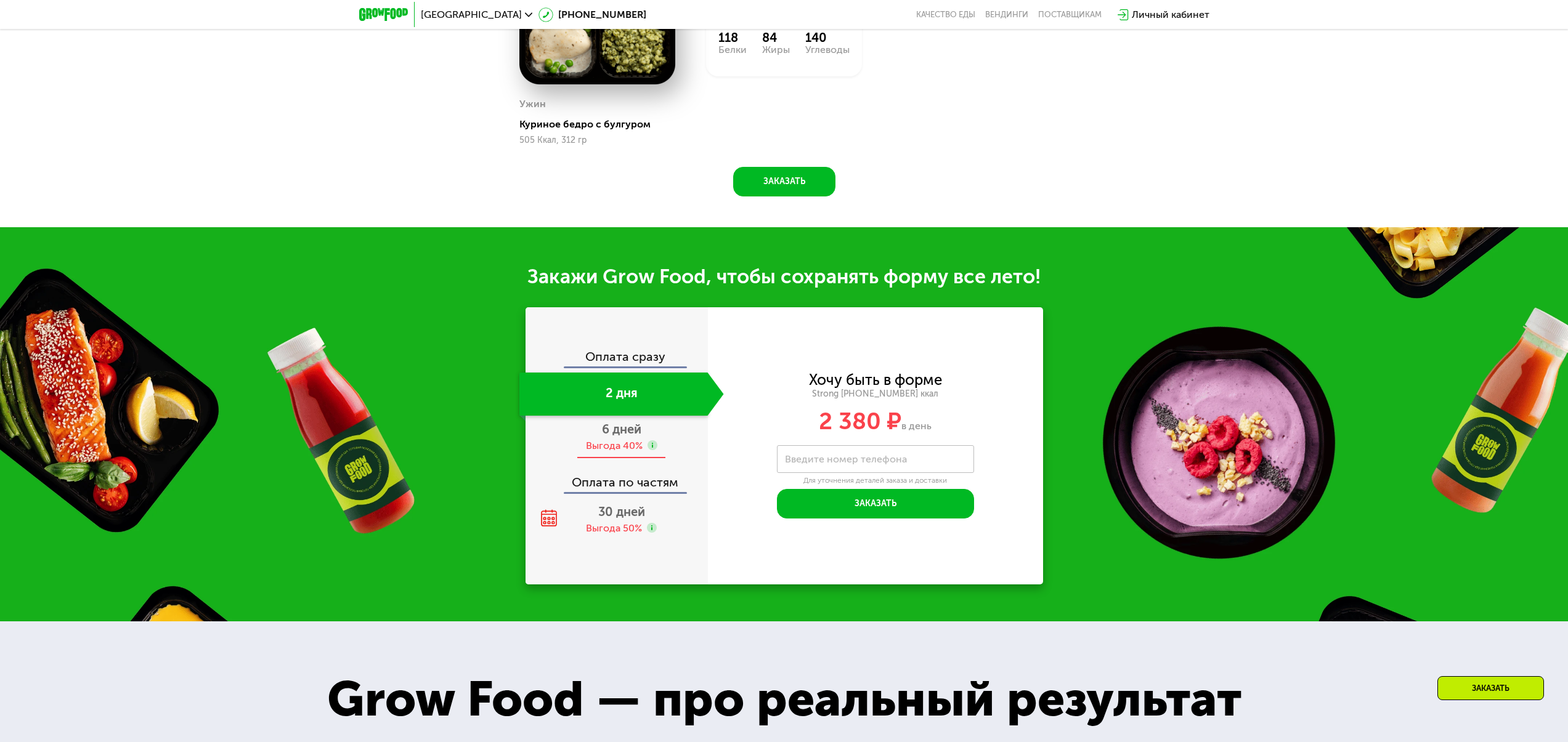
click at [618, 447] on div "Выгода 40%" at bounding box center [614, 446] width 57 height 14
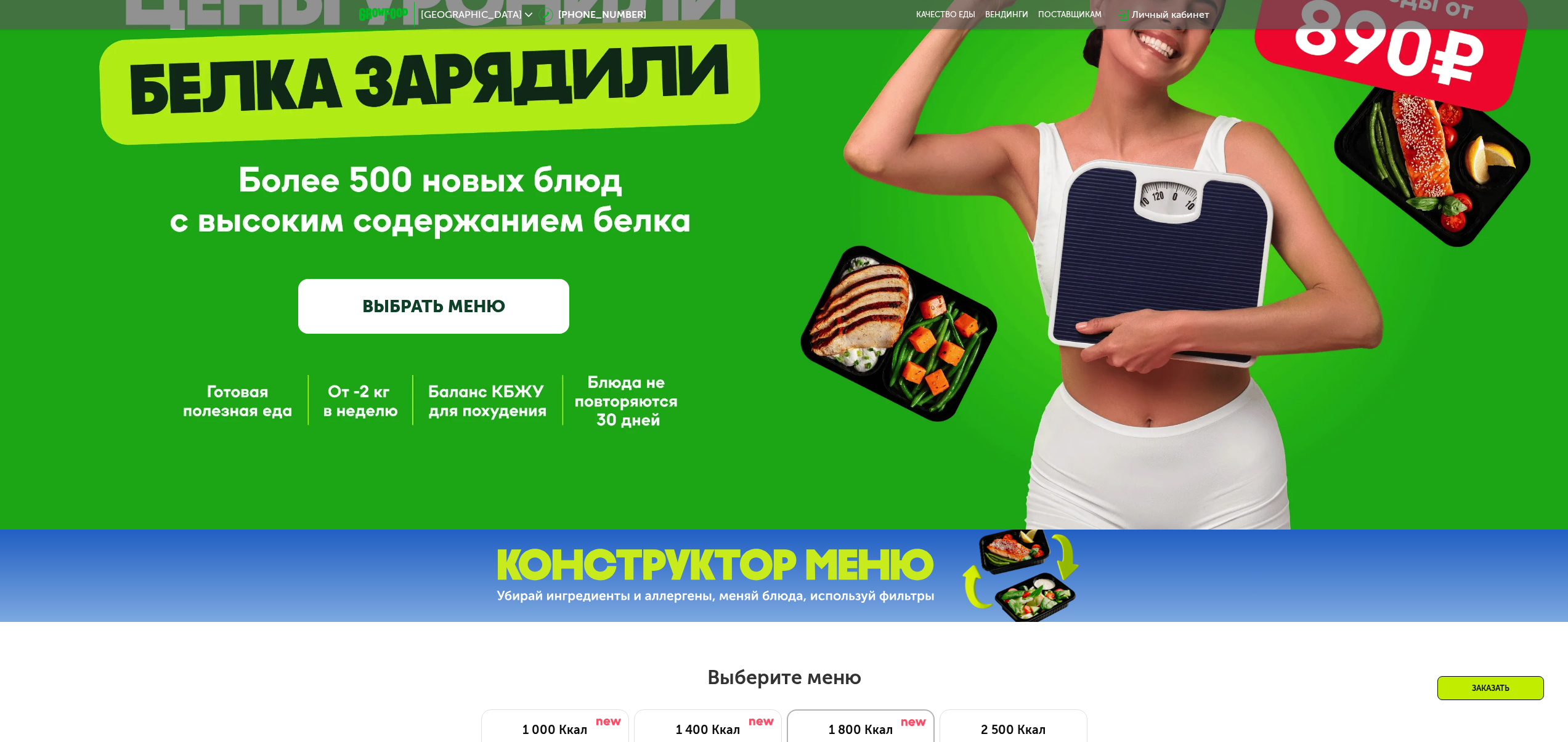
scroll to position [0, 0]
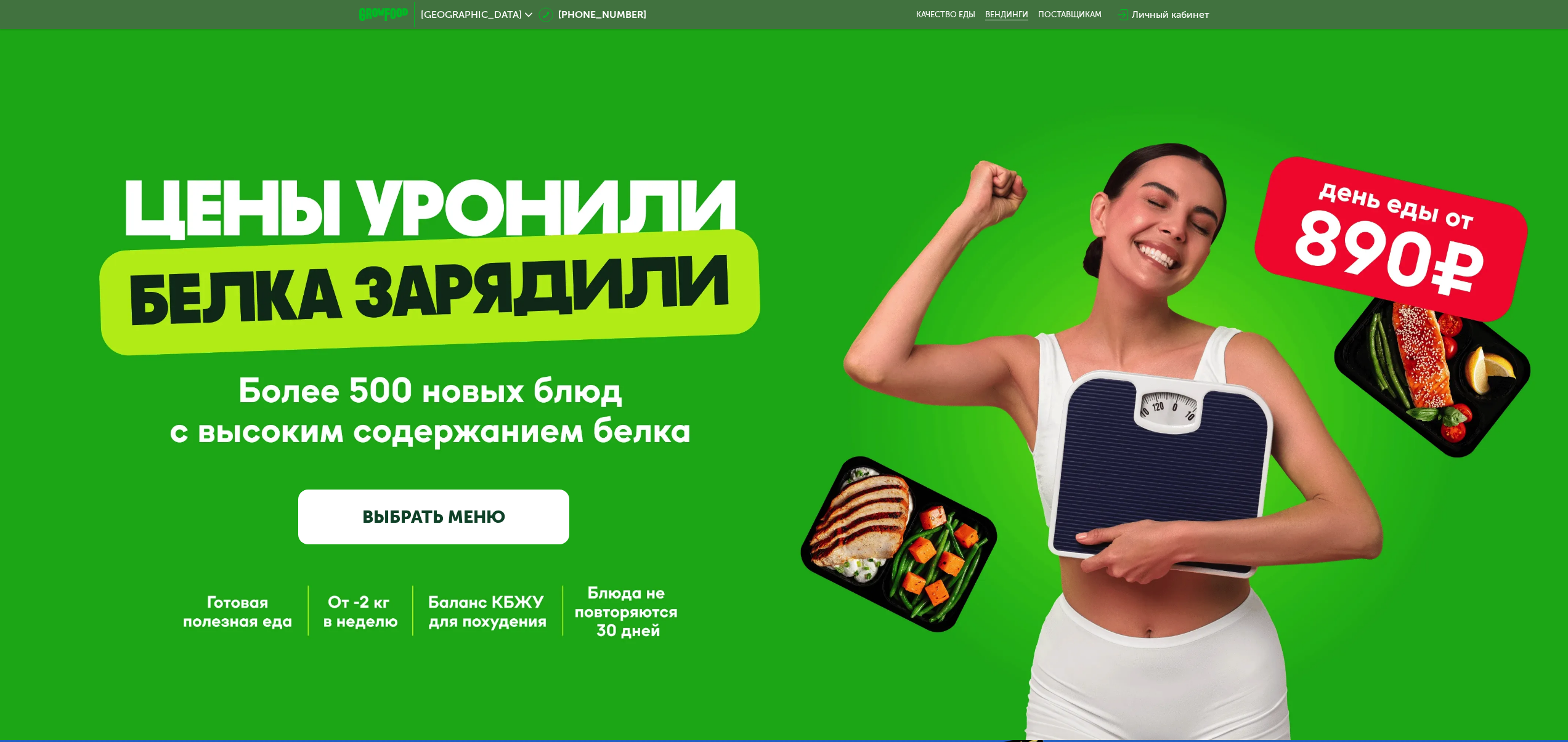
click at [1005, 13] on link "Вендинги" at bounding box center [1006, 15] width 43 height 10
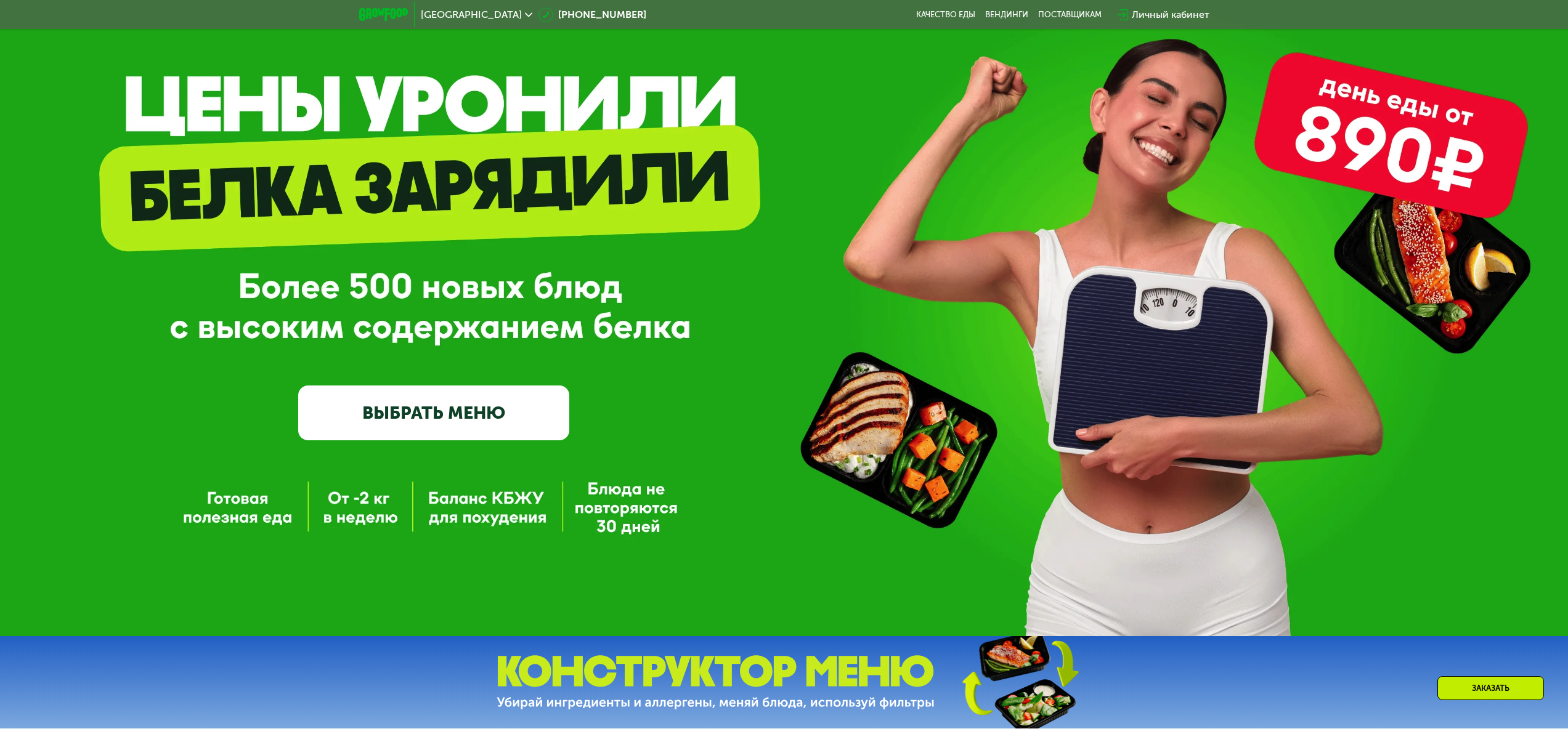
scroll to position [106, 0]
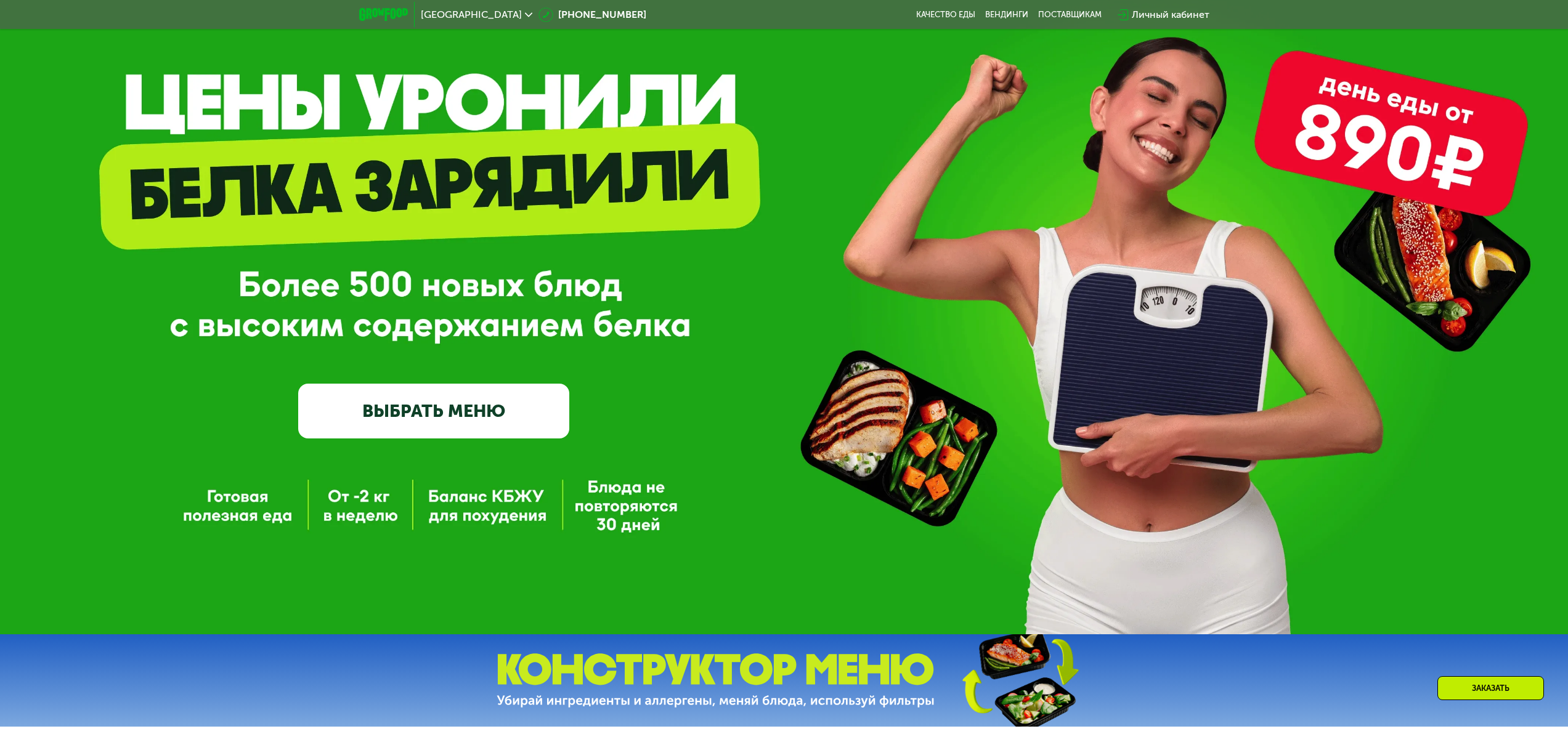
click at [357, 515] on div "GrowFood — доставка правильного питания ВЫБРАТЬ МЕНЮ" at bounding box center [784, 264] width 1568 height 740
click at [480, 424] on link "ВЫБРАТЬ МЕНЮ" at bounding box center [434, 411] width 271 height 54
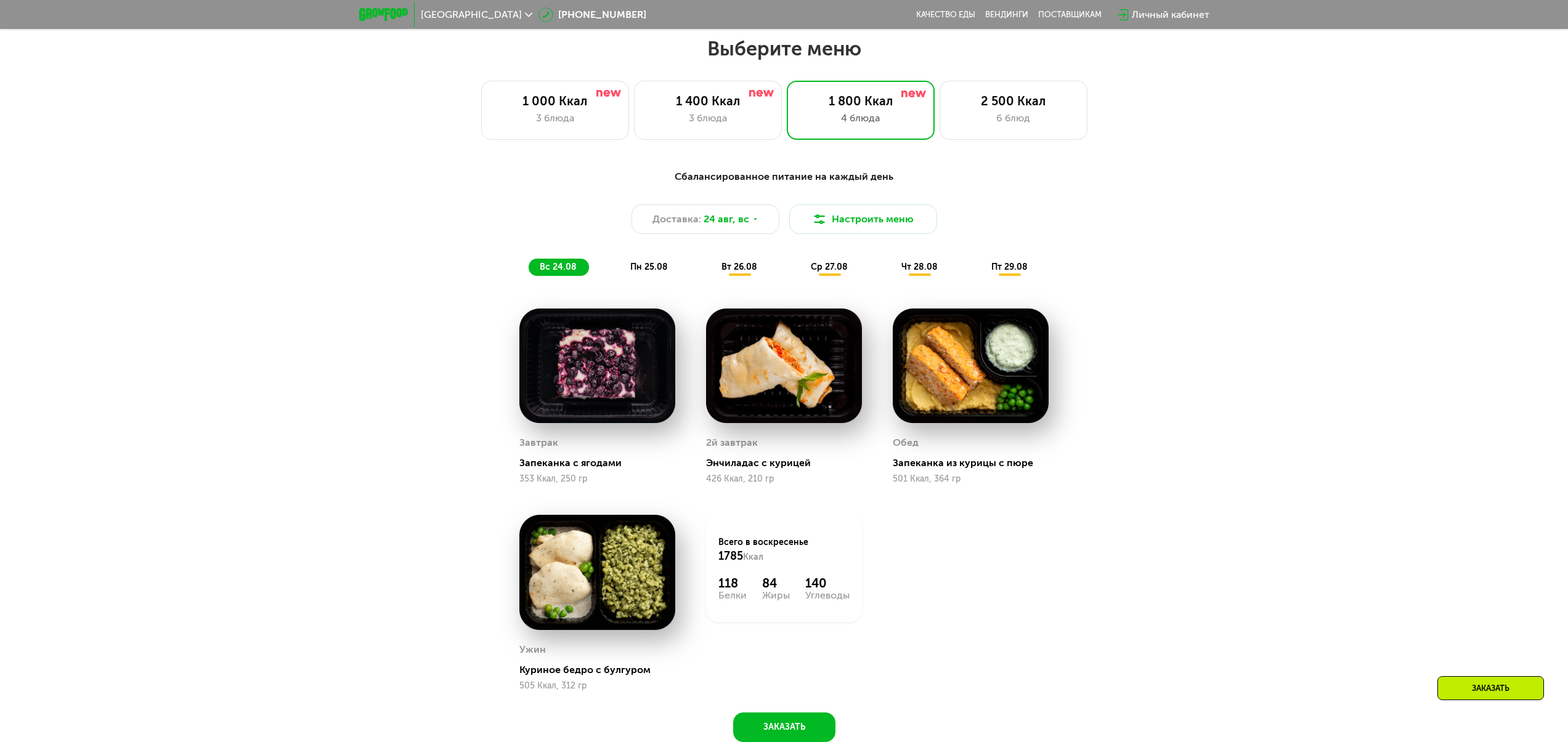
scroll to position [851, 0]
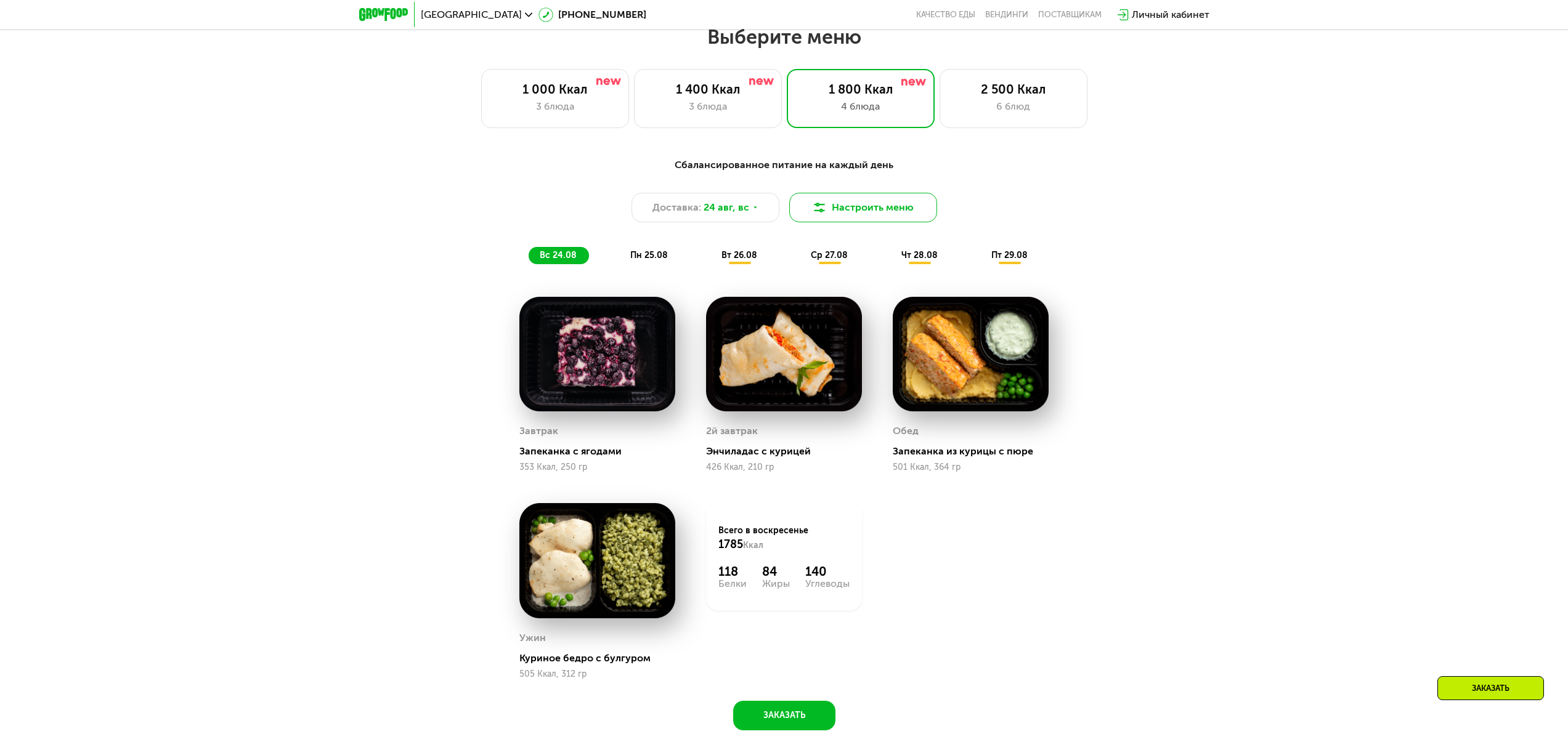
click at [844, 204] on button "Настроить меню" at bounding box center [863, 207] width 148 height 30
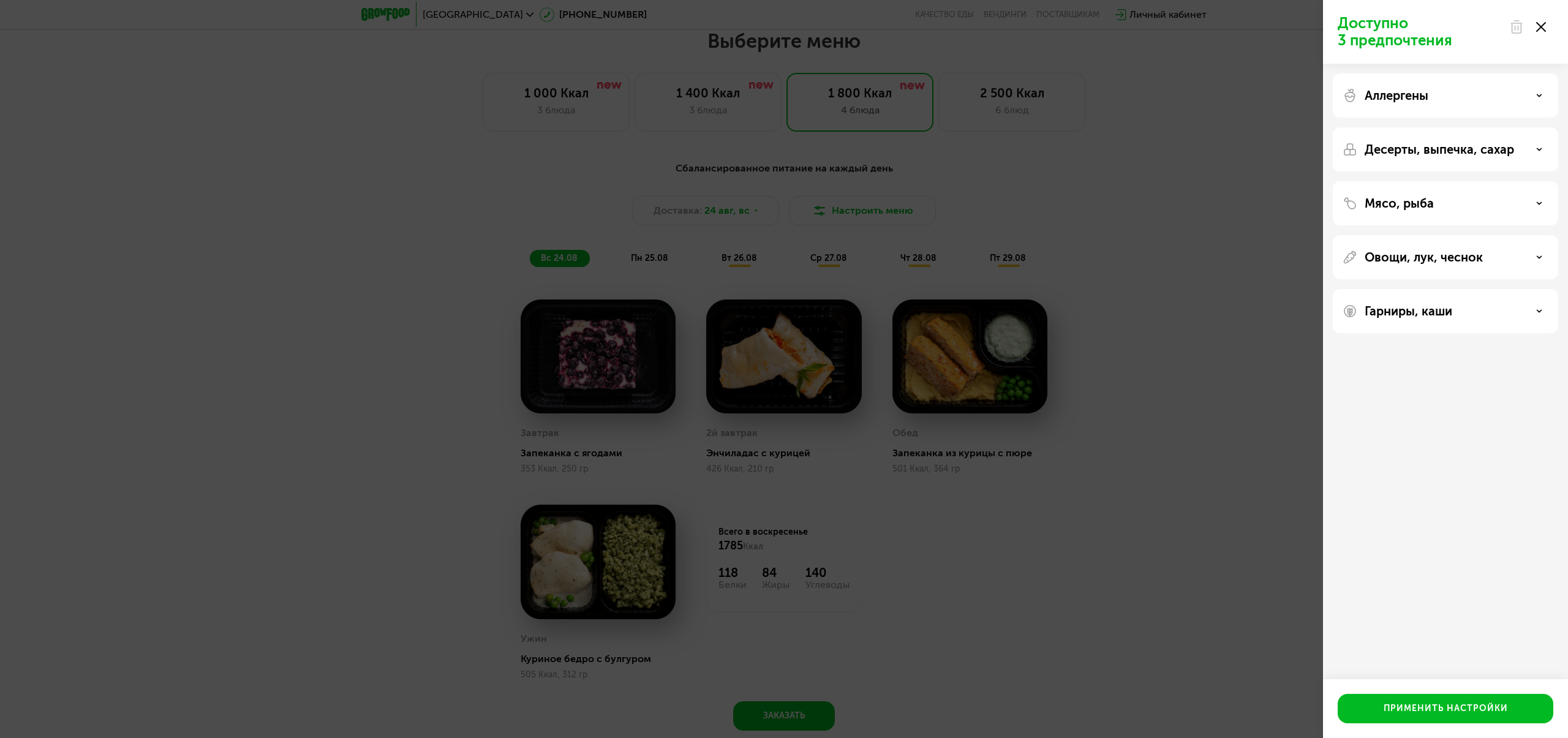
click at [1416, 313] on p "Гарниры, каши" at bounding box center [1408, 311] width 87 height 14
click at [1425, 289] on div "Овощи, лук, чеснок" at bounding box center [1445, 311] width 226 height 44
click at [1431, 252] on p "Овощи, лук, чеснок" at bounding box center [1424, 257] width 118 height 14
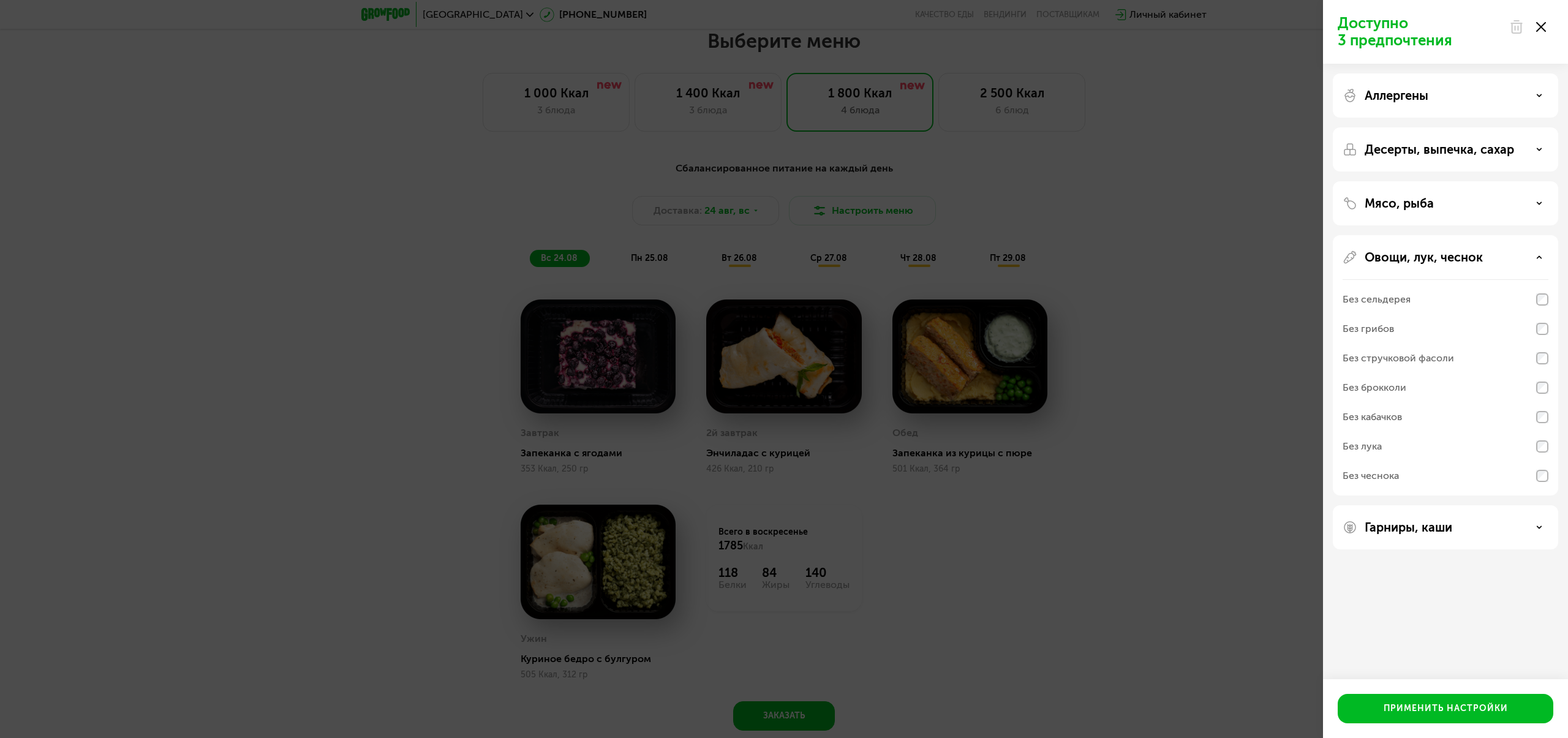
click at [1544, 29] on icon at bounding box center [1540, 27] width 10 height 10
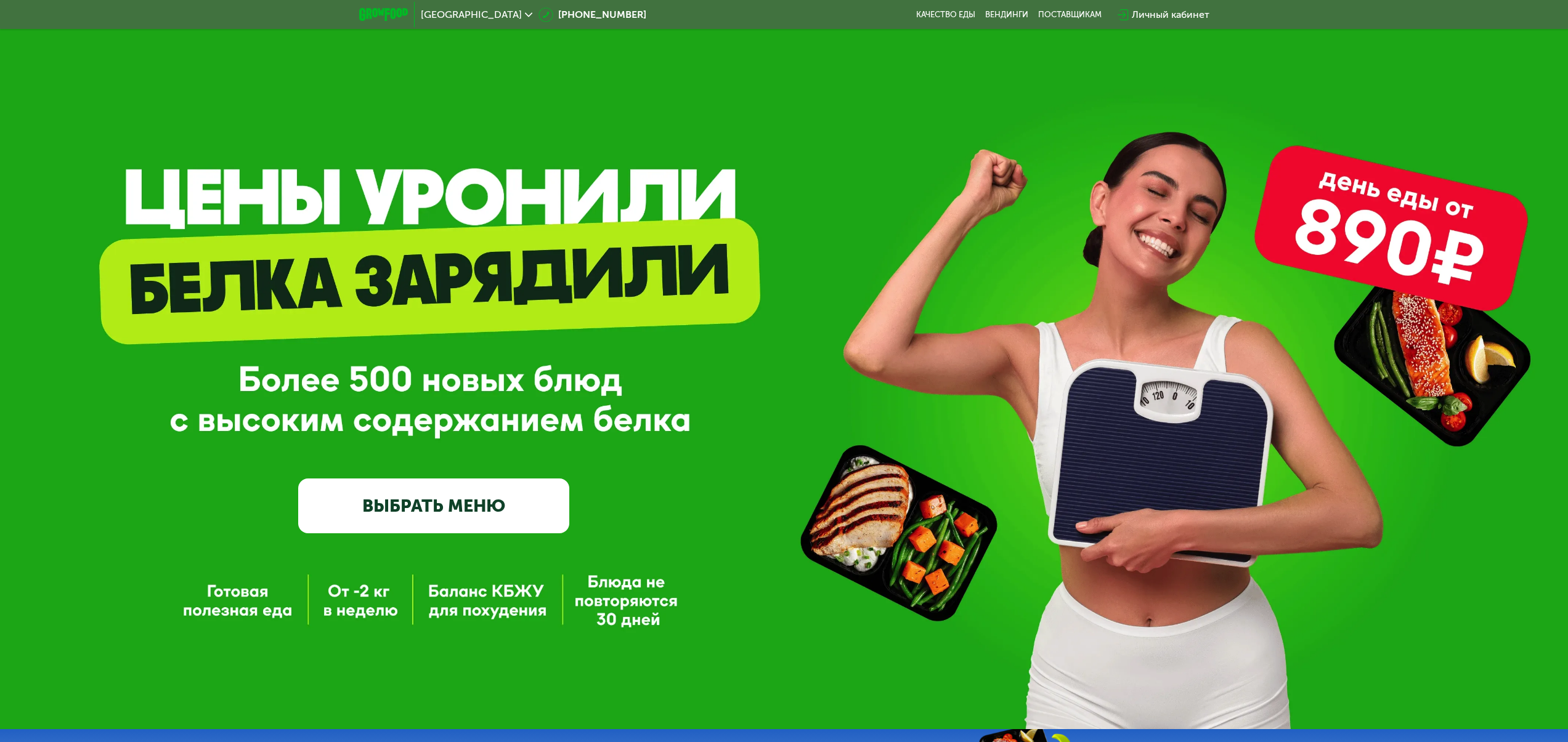
scroll to position [0, 0]
